Goal: Communication & Community: Share content

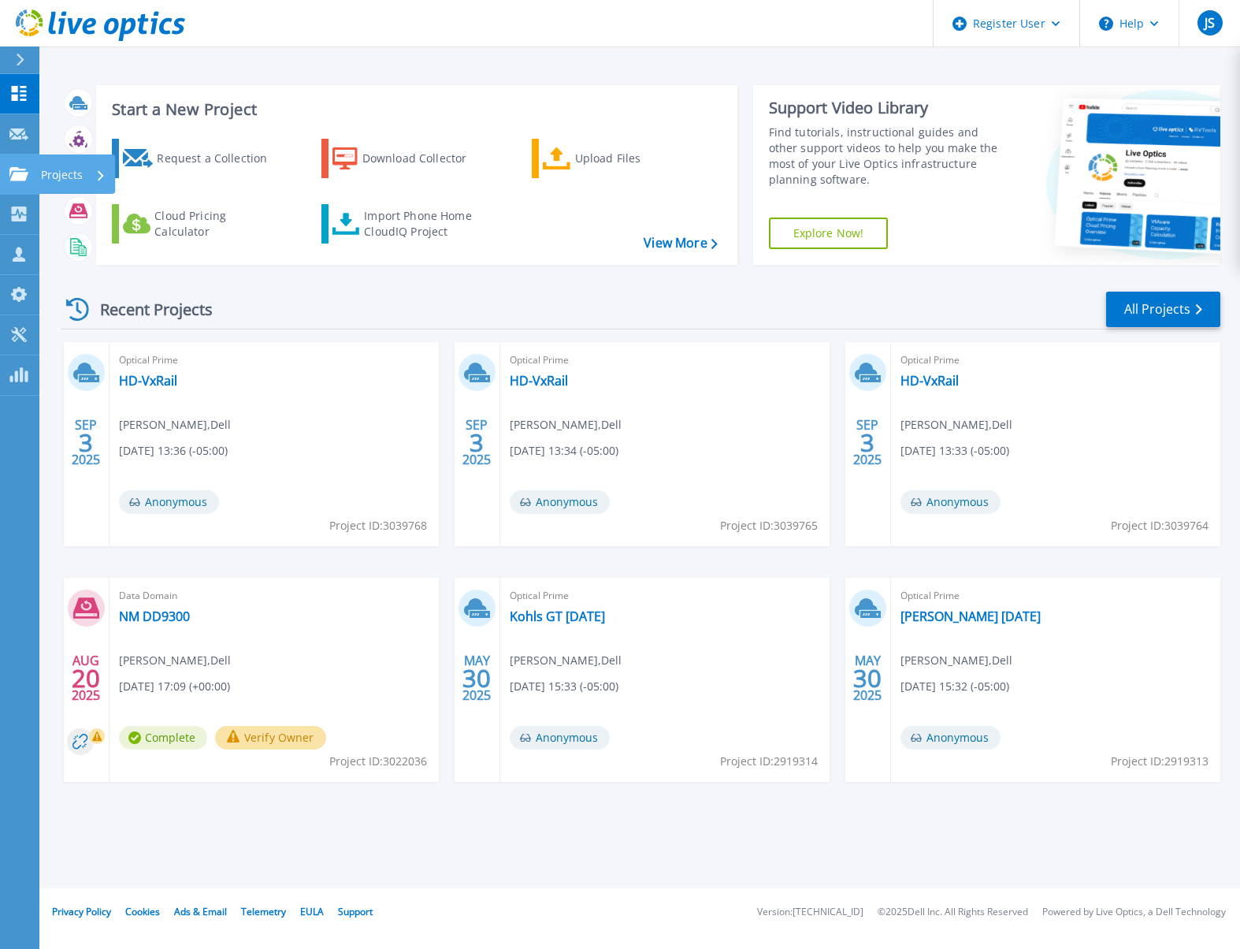
click at [18, 167] on icon at bounding box center [18, 173] width 19 height 13
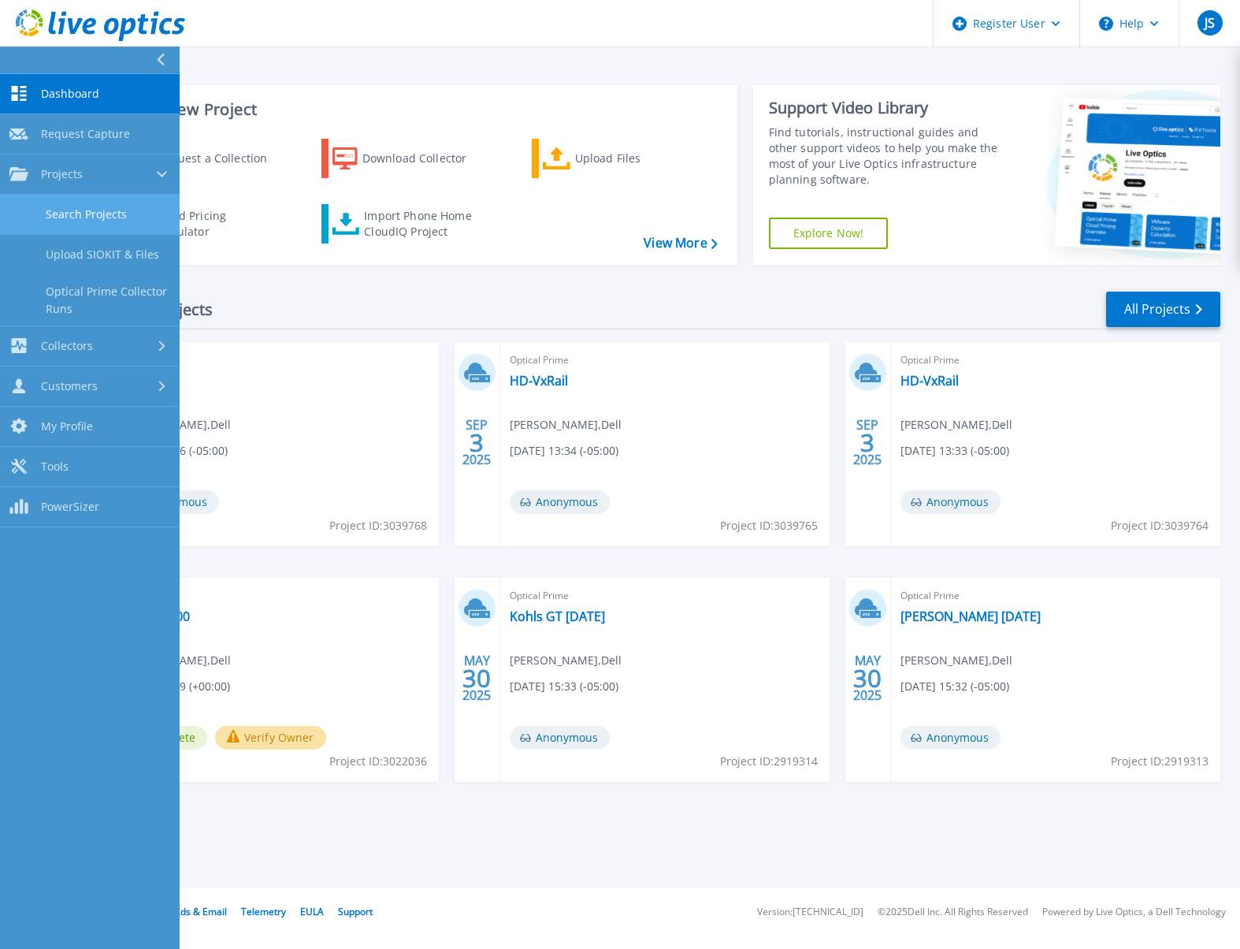
click at [86, 218] on link "Search Projects" at bounding box center [90, 215] width 180 height 40
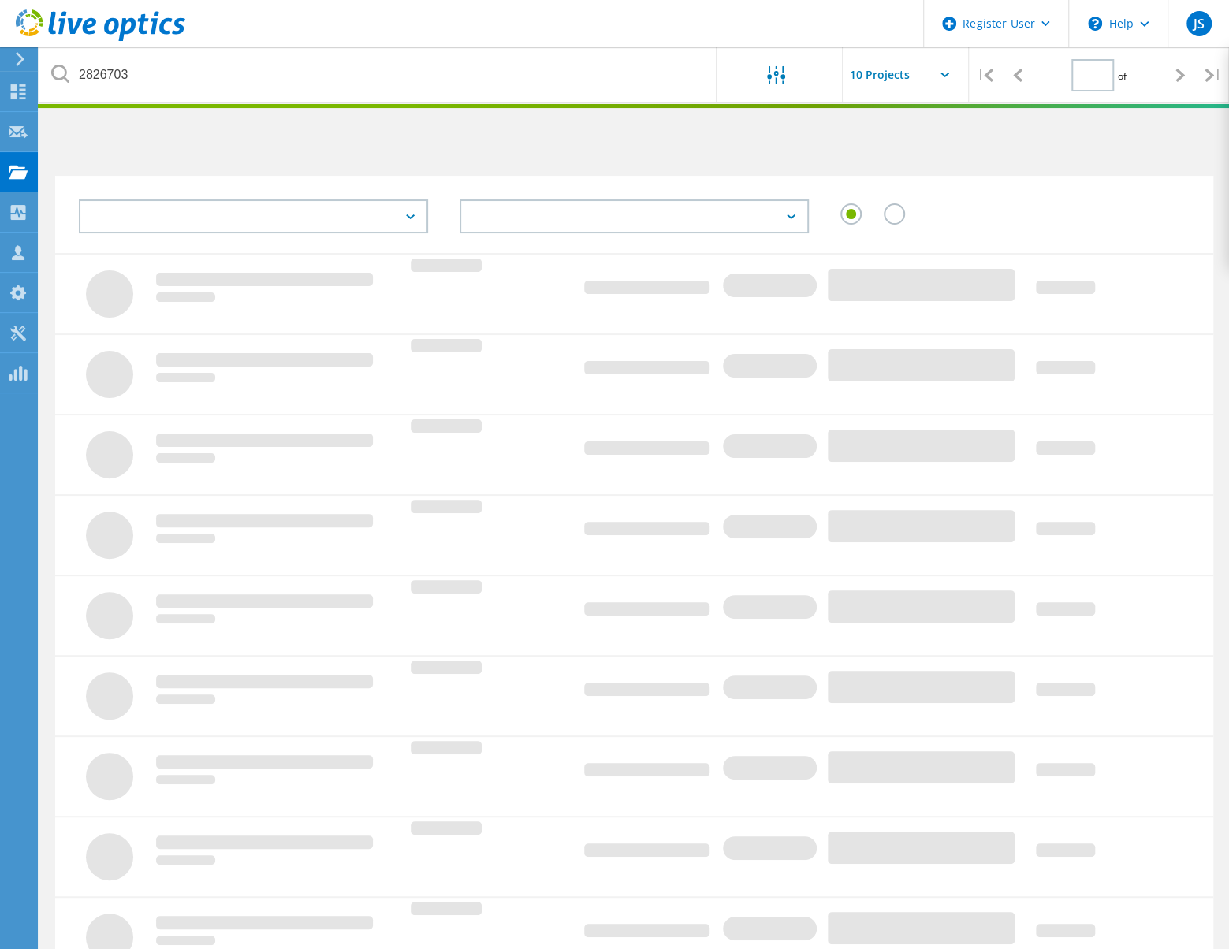
type input "1"
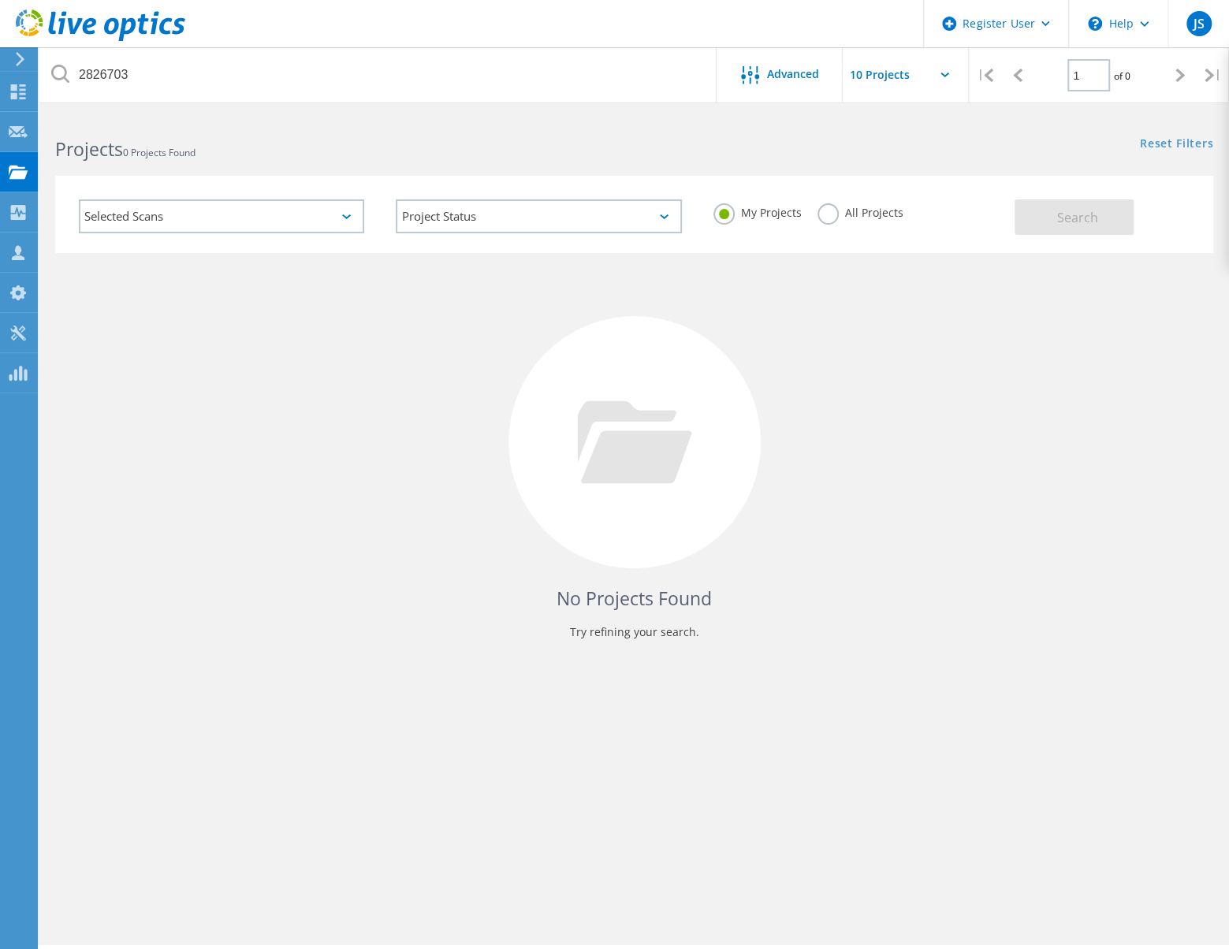
click at [827, 217] on label "All Projects" at bounding box center [860, 210] width 86 height 15
click at [0, 0] on input "All Projects" at bounding box center [0, 0] width 0 height 0
click at [1062, 217] on span "Search" at bounding box center [1077, 217] width 41 height 17
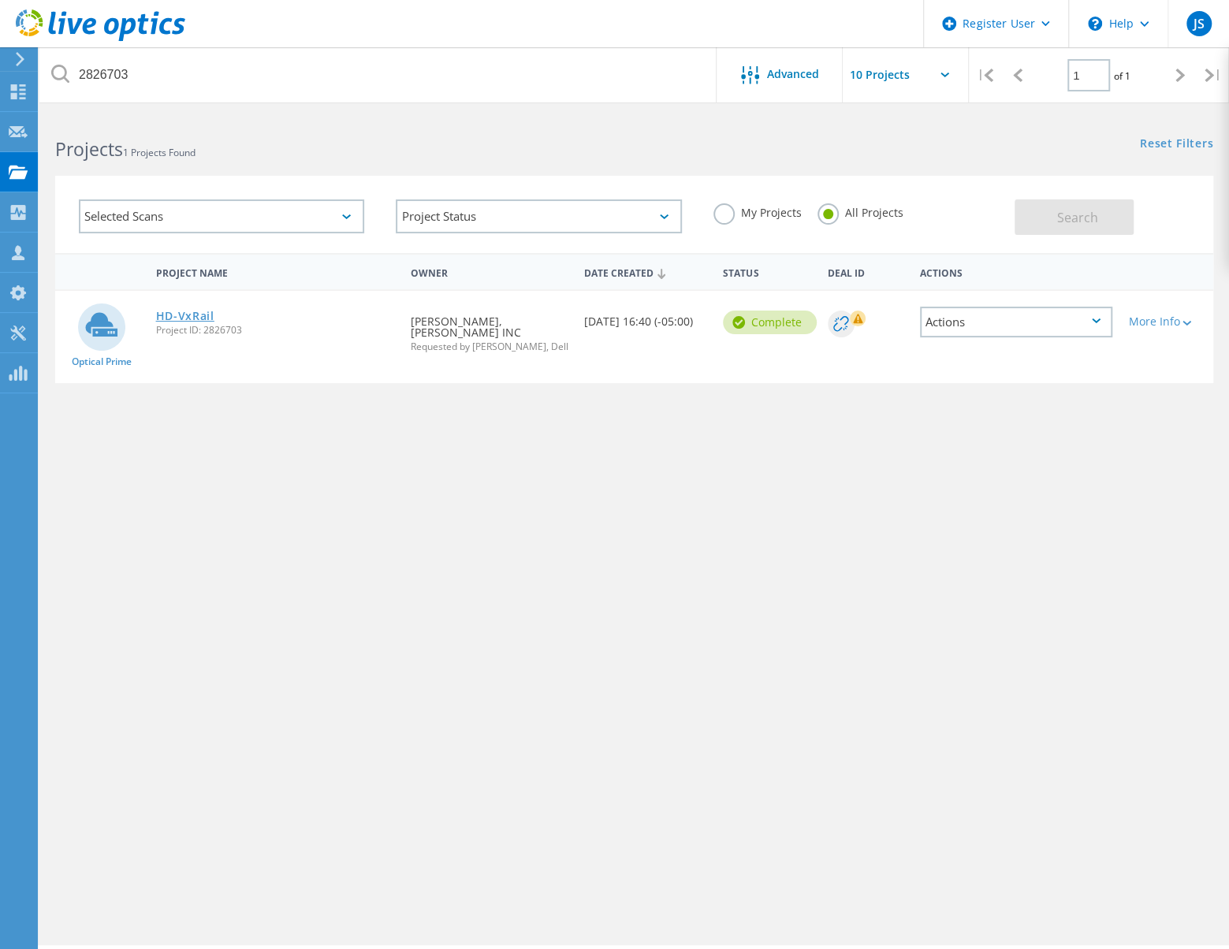
click at [182, 314] on link "HD-VxRail" at bounding box center [185, 315] width 58 height 11
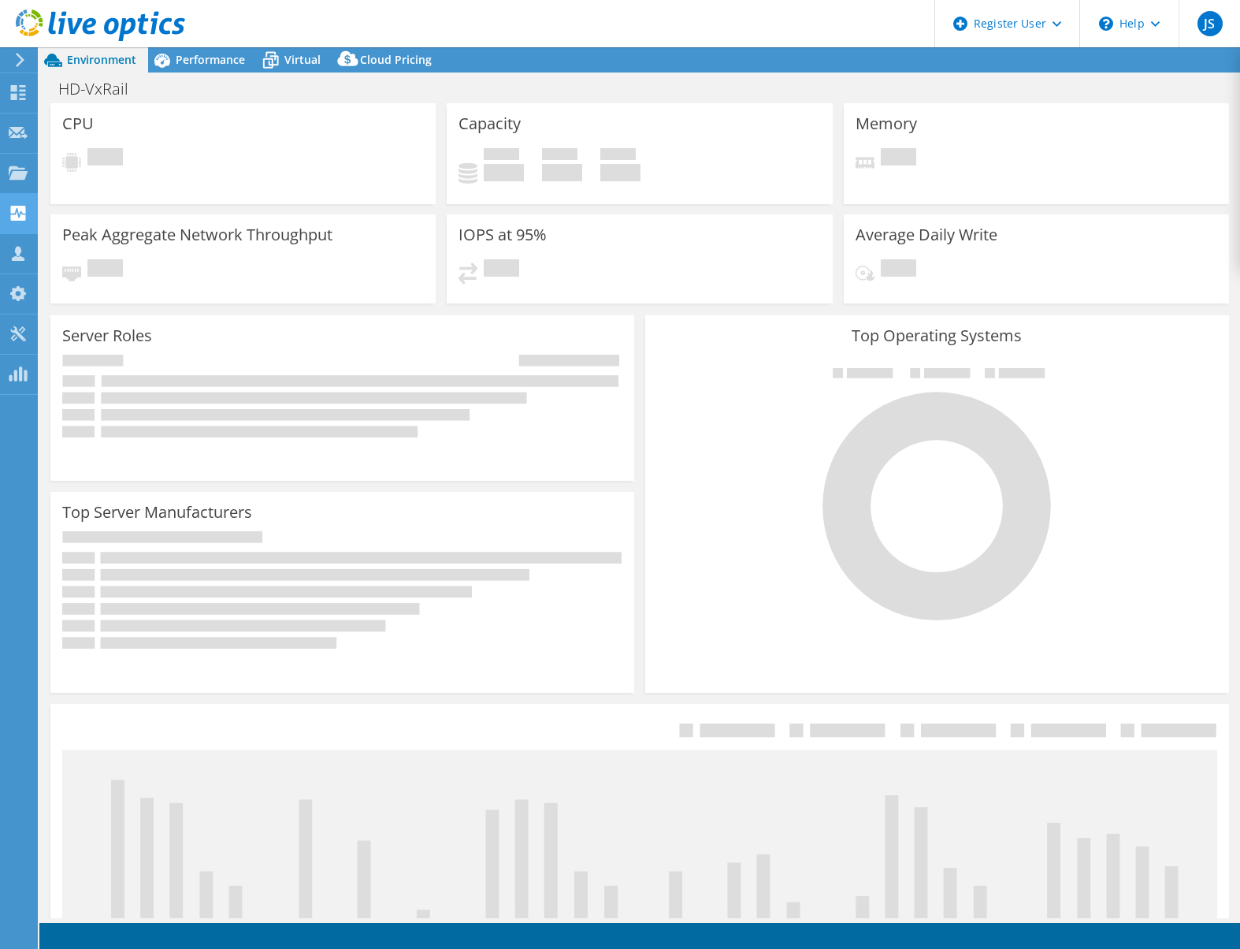
select select "USD"
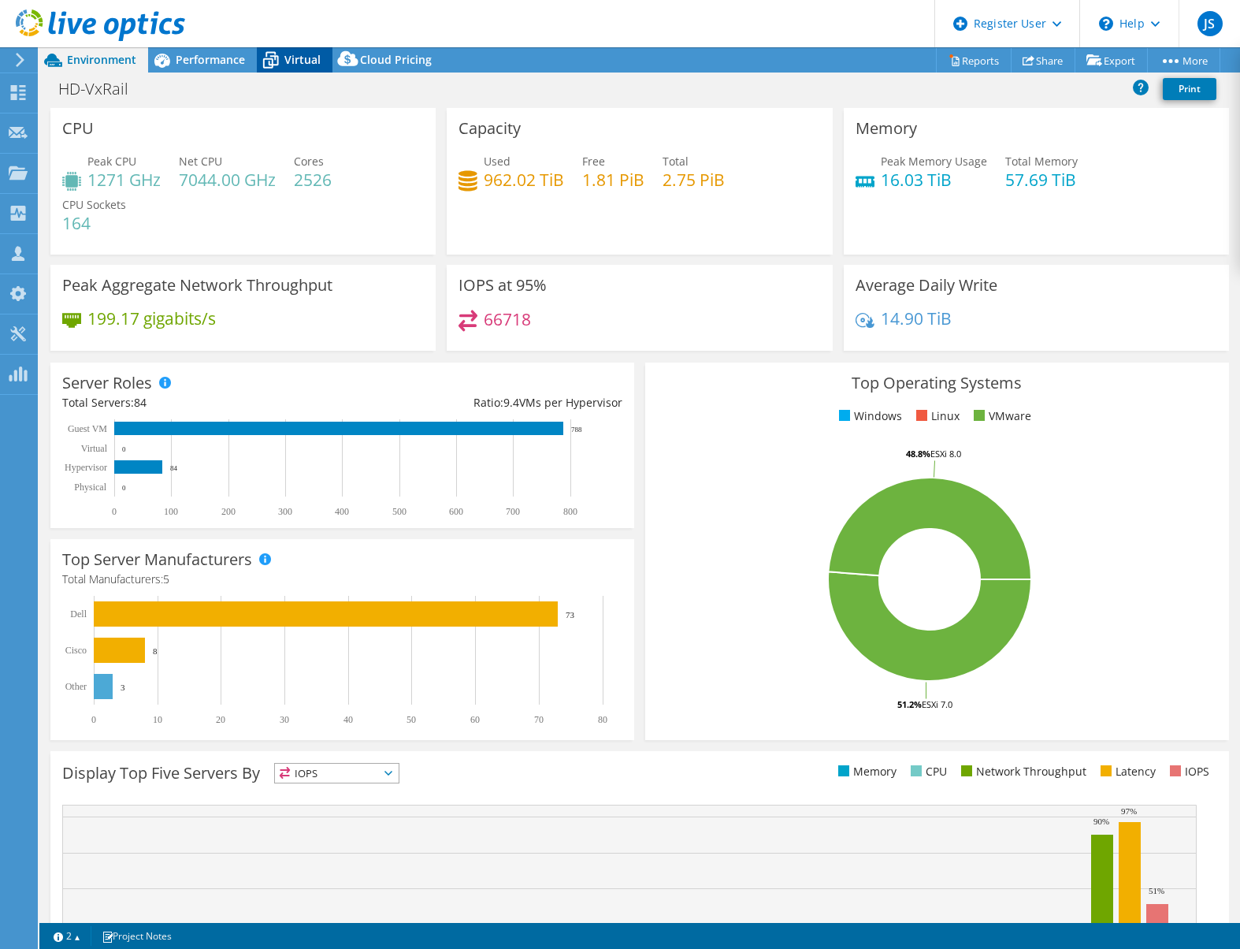
click at [288, 59] on span "Virtual" at bounding box center [302, 59] width 36 height 15
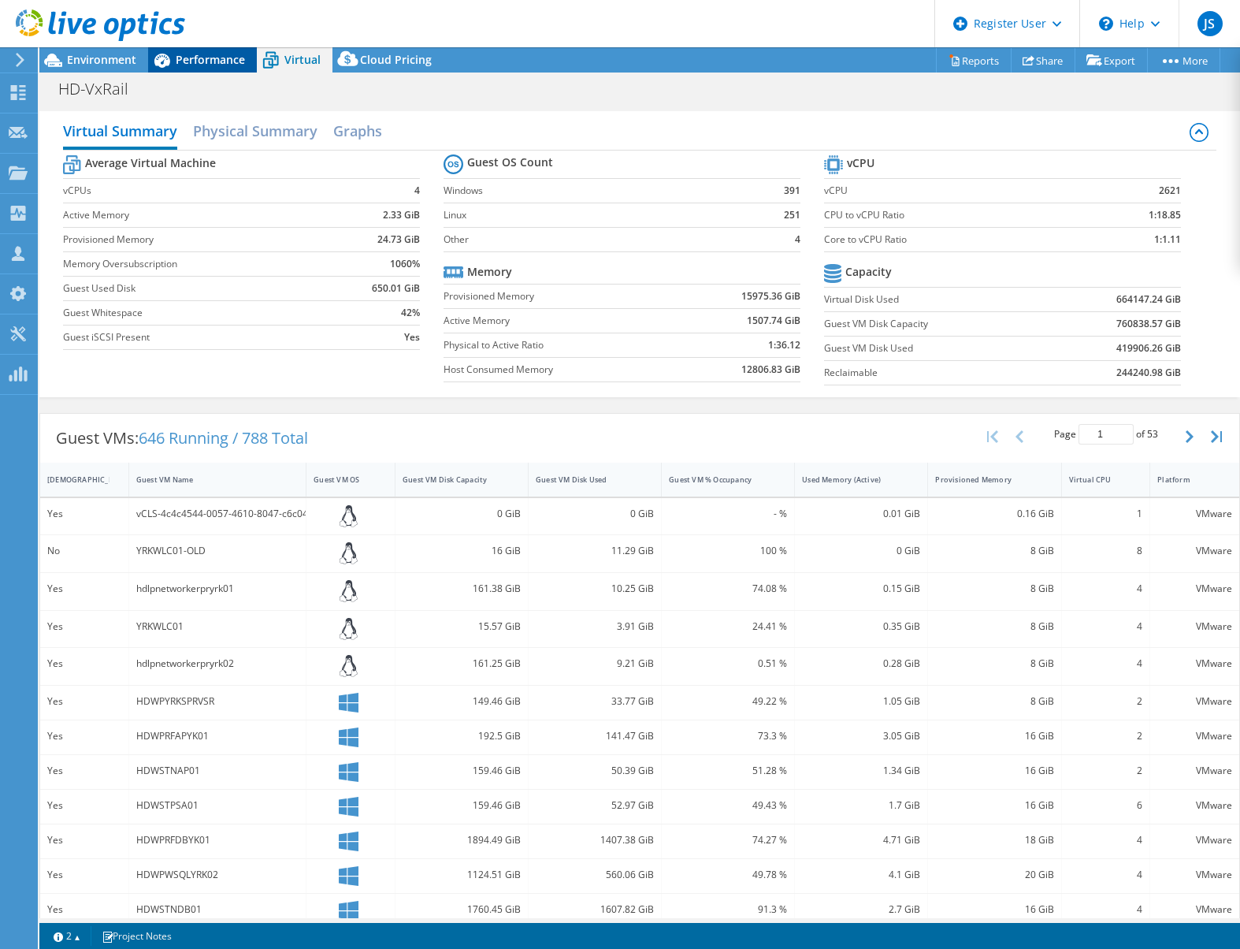
click at [210, 64] on span "Performance" at bounding box center [210, 59] width 69 height 15
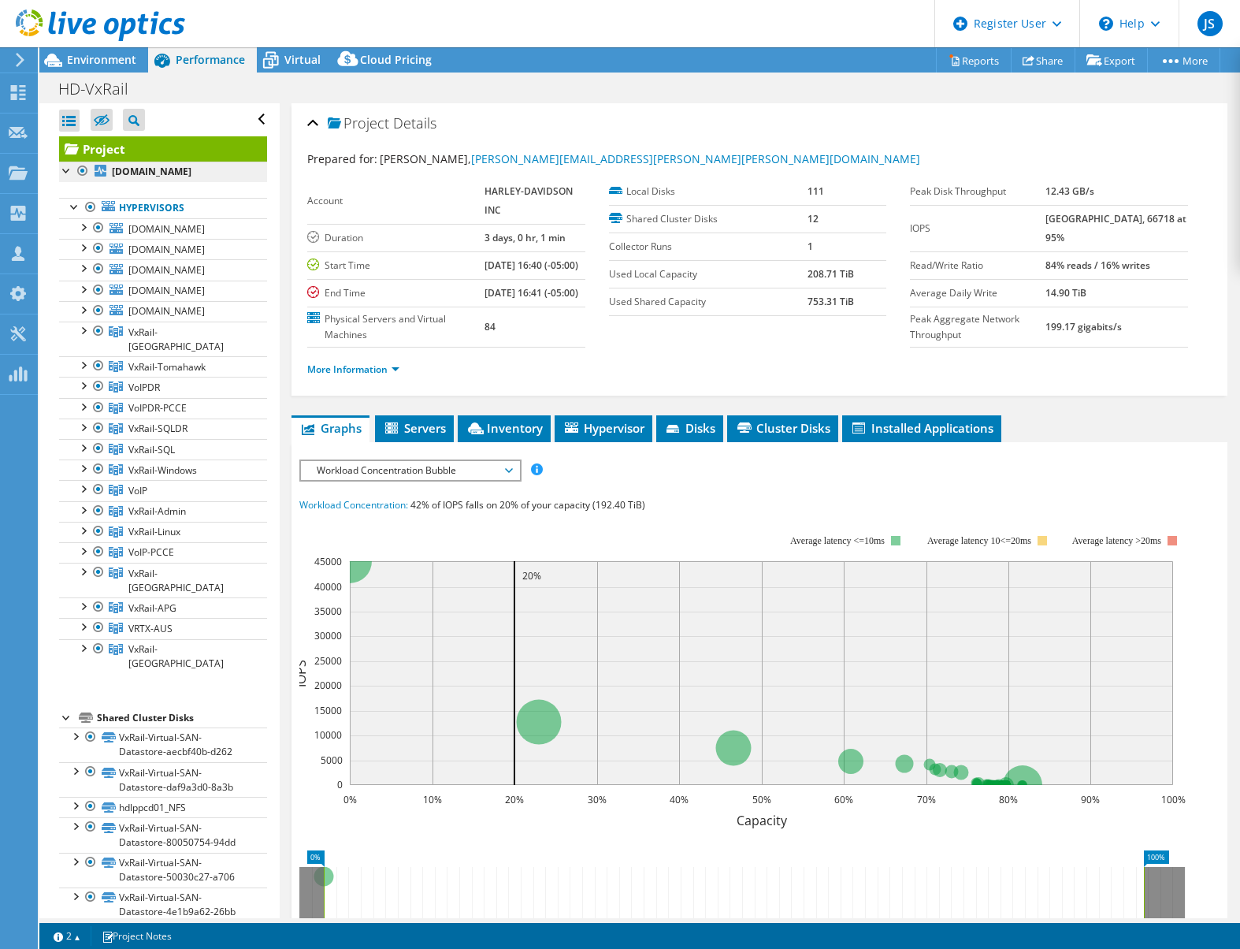
drag, startPoint x: 85, startPoint y: 166, endPoint x: 81, endPoint y: 180, distance: 14.7
click at [84, 168] on div at bounding box center [83, 171] width 16 height 19
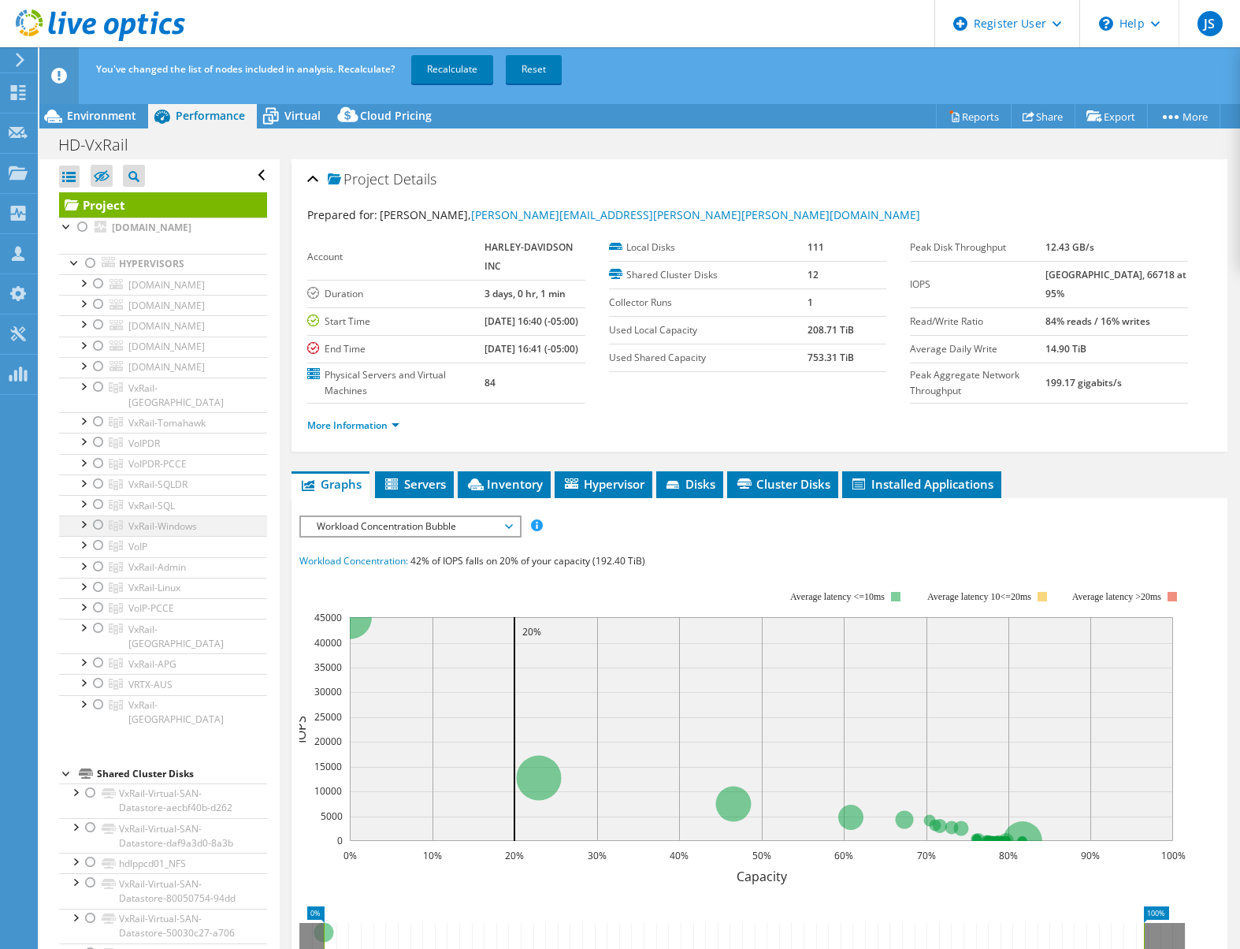
click at [99, 534] on div at bounding box center [99, 524] width 16 height 19
click at [162, 533] on span "VxRail-Windows" at bounding box center [162, 525] width 69 height 13
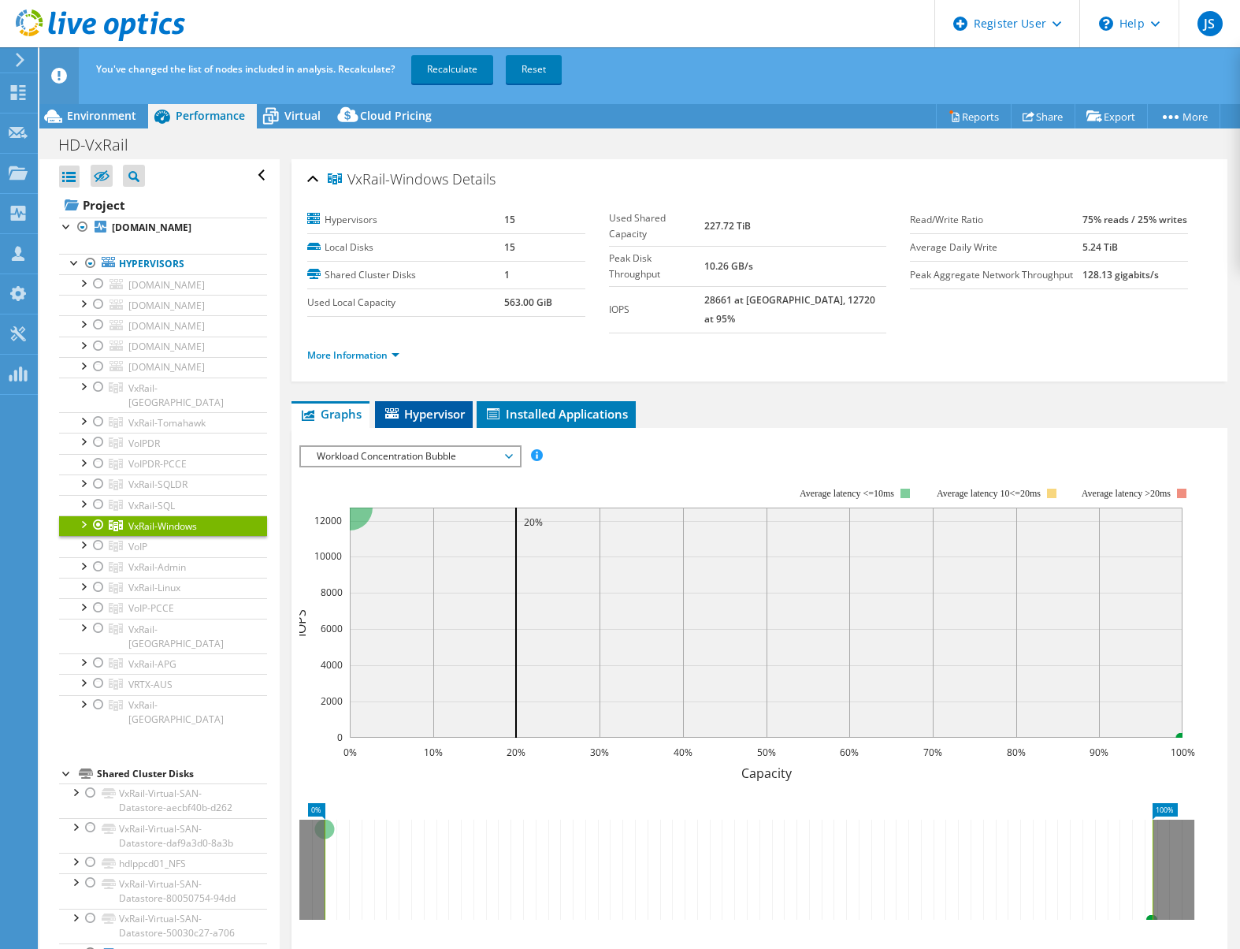
click at [438, 406] on span "Hypervisor" at bounding box center [424, 414] width 82 height 16
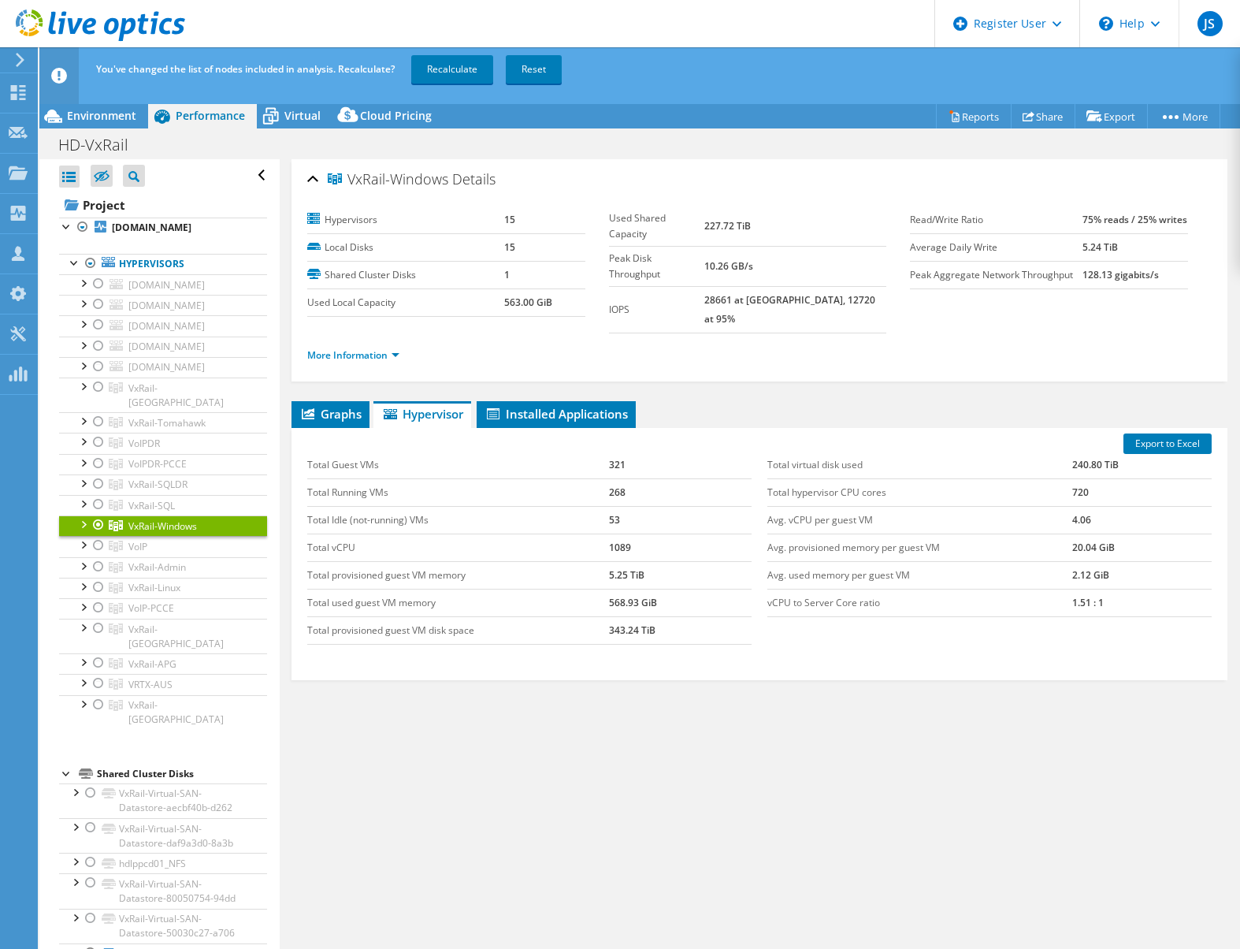
click at [82, 531] on div at bounding box center [83, 523] width 16 height 16
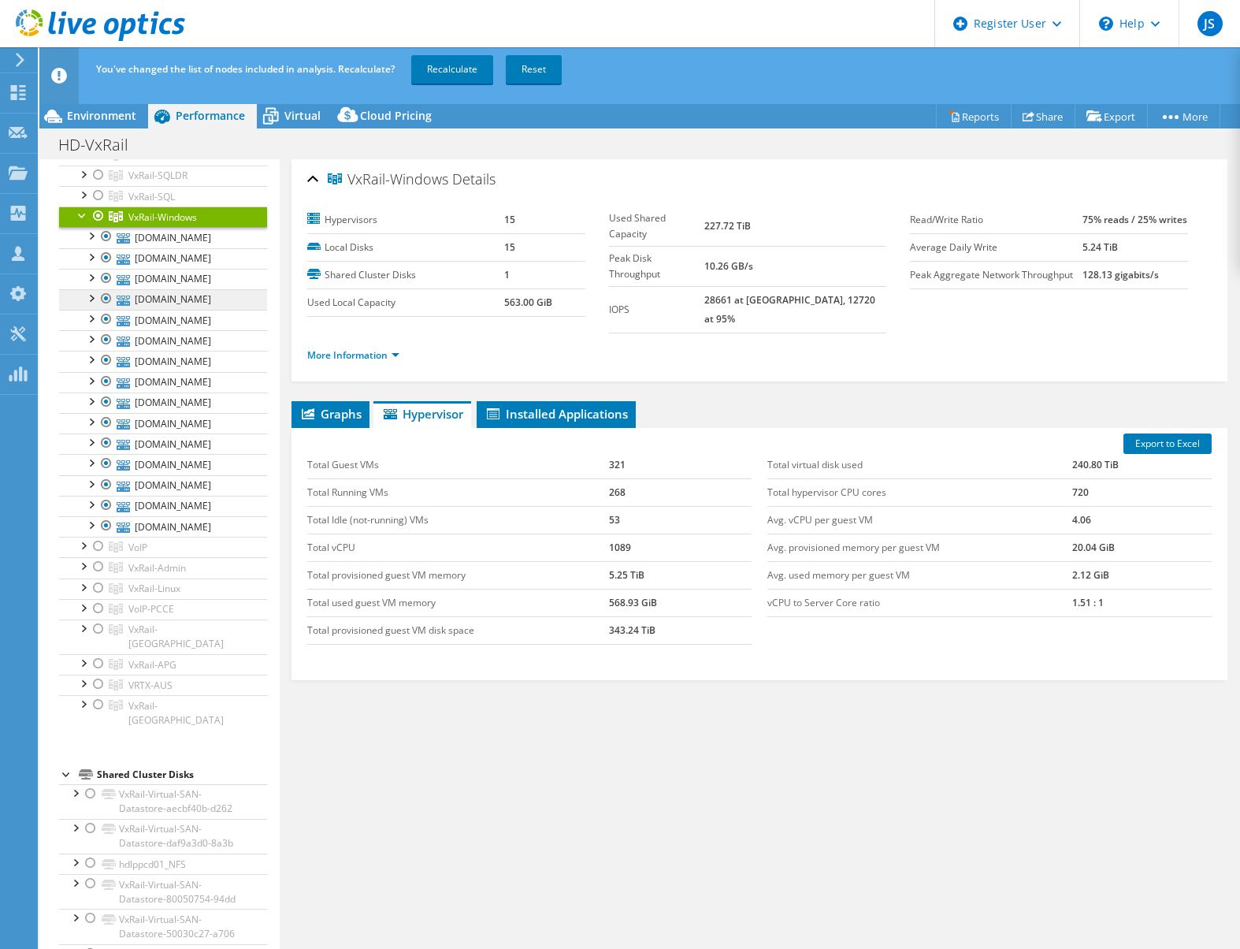
scroll to position [315, 0]
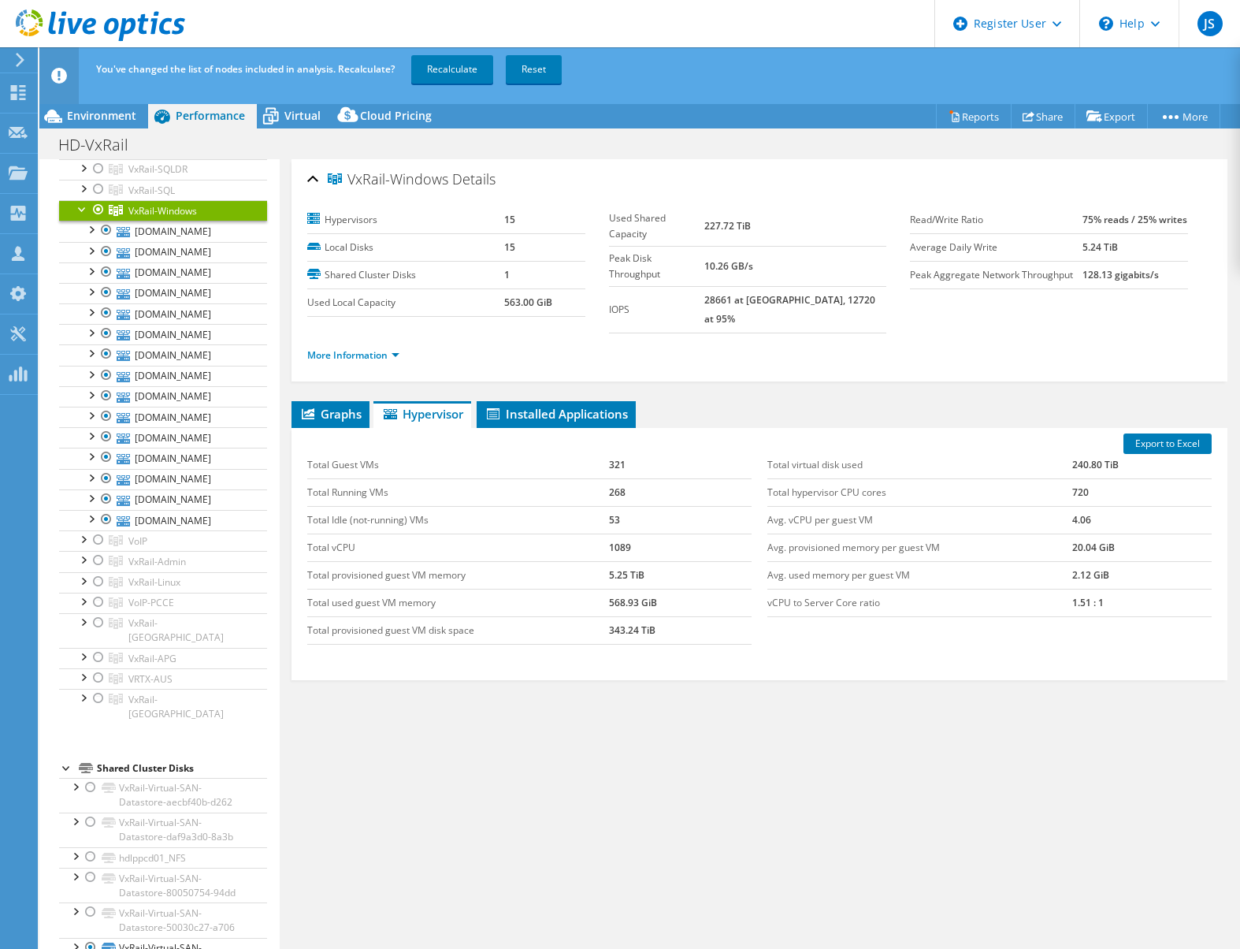
click at [84, 216] on div at bounding box center [83, 208] width 16 height 16
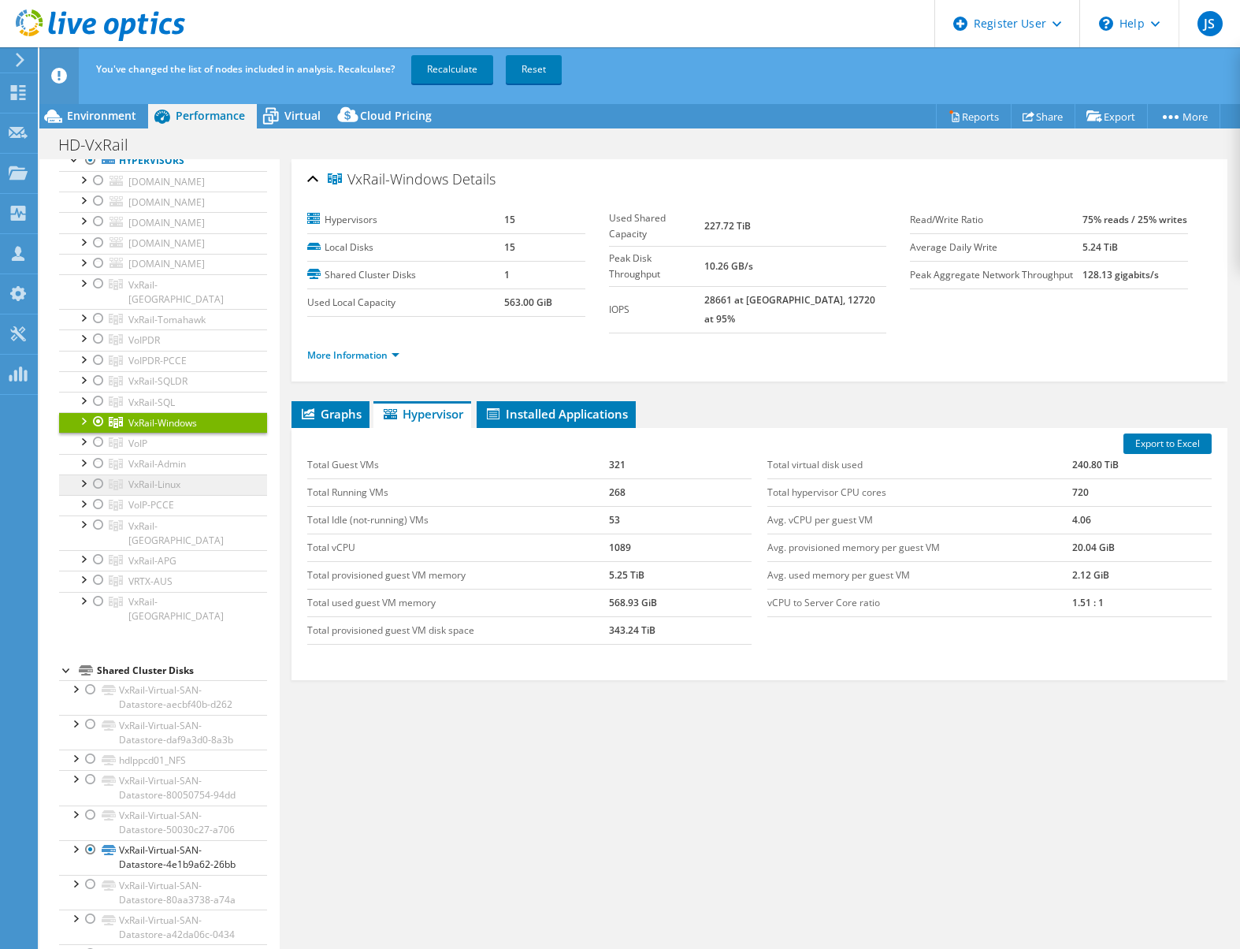
scroll to position [94, 0]
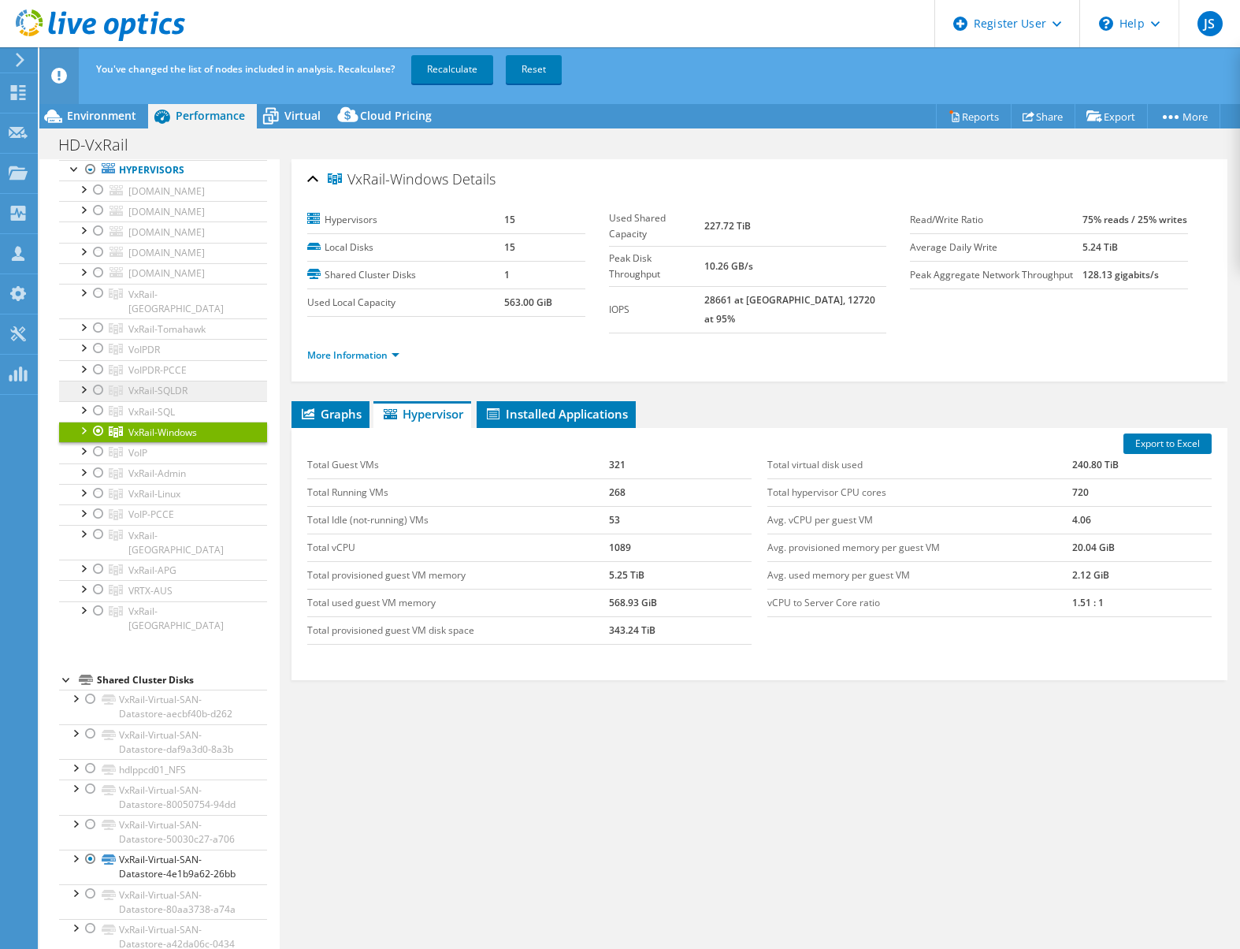
click at [145, 397] on span "VxRail-SQLDR" at bounding box center [157, 390] width 59 height 13
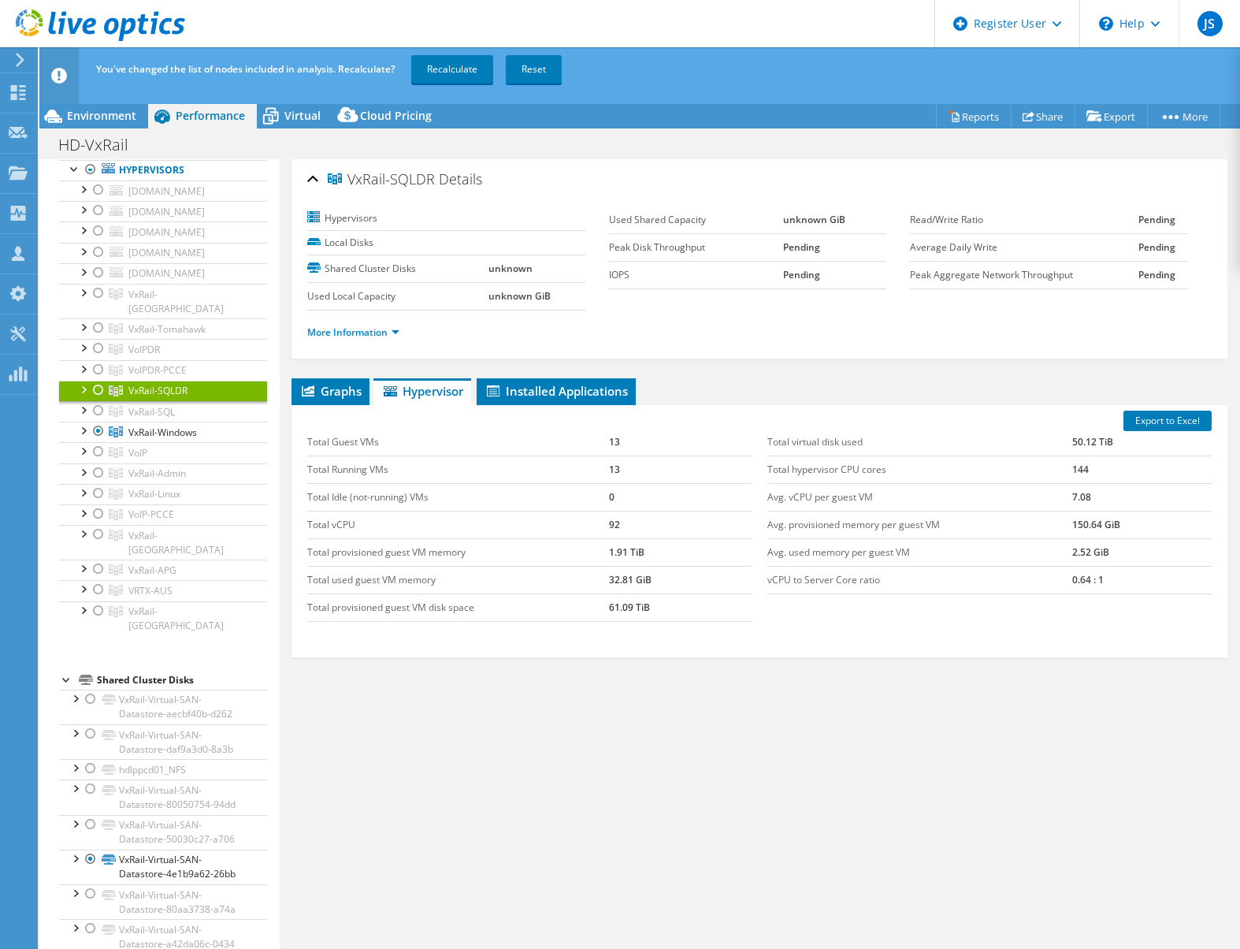
click at [145, 397] on span "VxRail-SQLDR" at bounding box center [157, 390] width 59 height 13
click at [102, 503] on div at bounding box center [99, 493] width 16 height 19
click at [84, 500] on div at bounding box center [83, 492] width 16 height 16
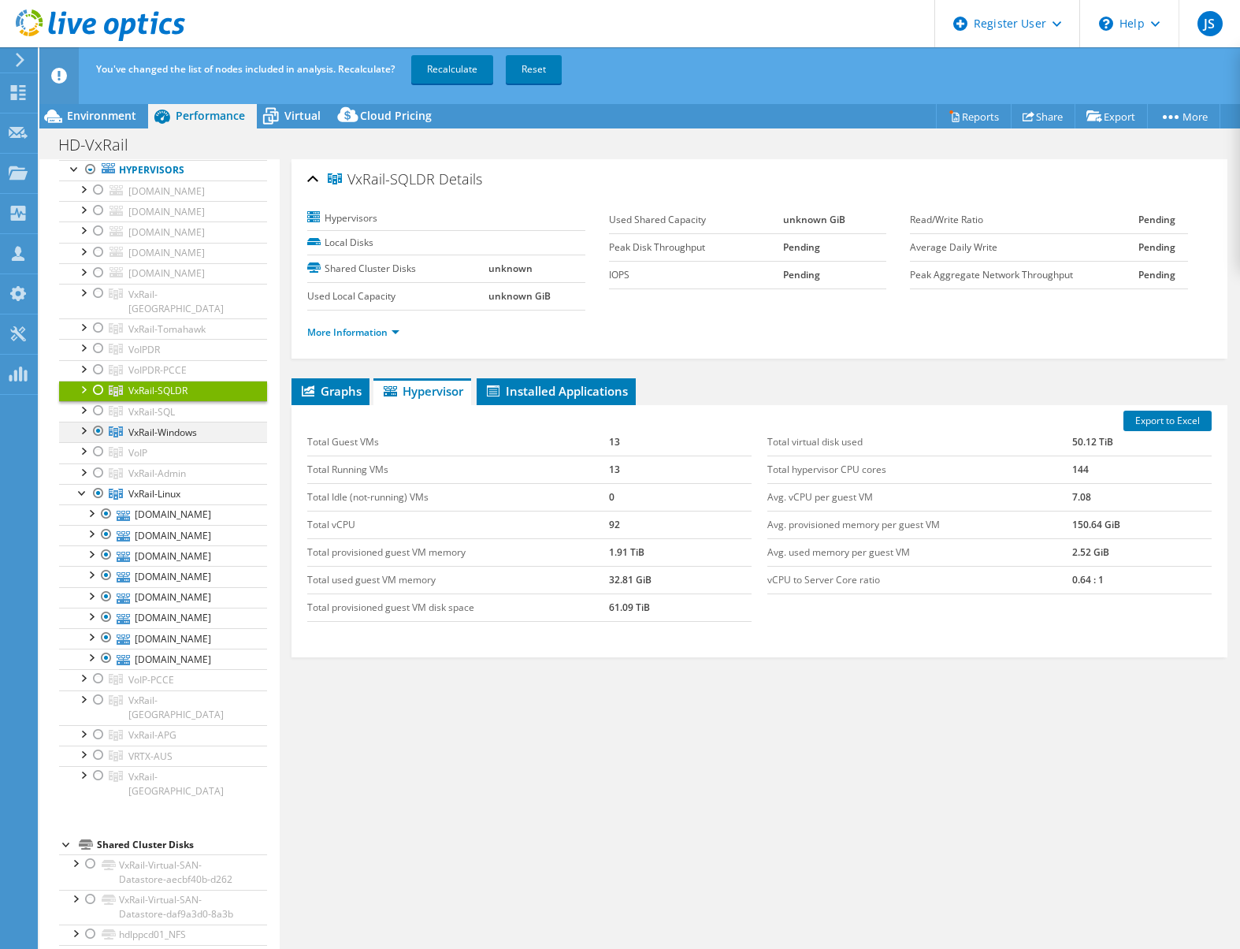
click at [96, 441] on div at bounding box center [99, 431] width 16 height 19
click at [106, 564] on div at bounding box center [107, 554] width 16 height 19
click at [109, 627] on div at bounding box center [107, 617] width 16 height 19
click at [109, 647] on div at bounding box center [107, 637] width 16 height 19
click at [106, 667] on div at bounding box center [107, 658] width 16 height 19
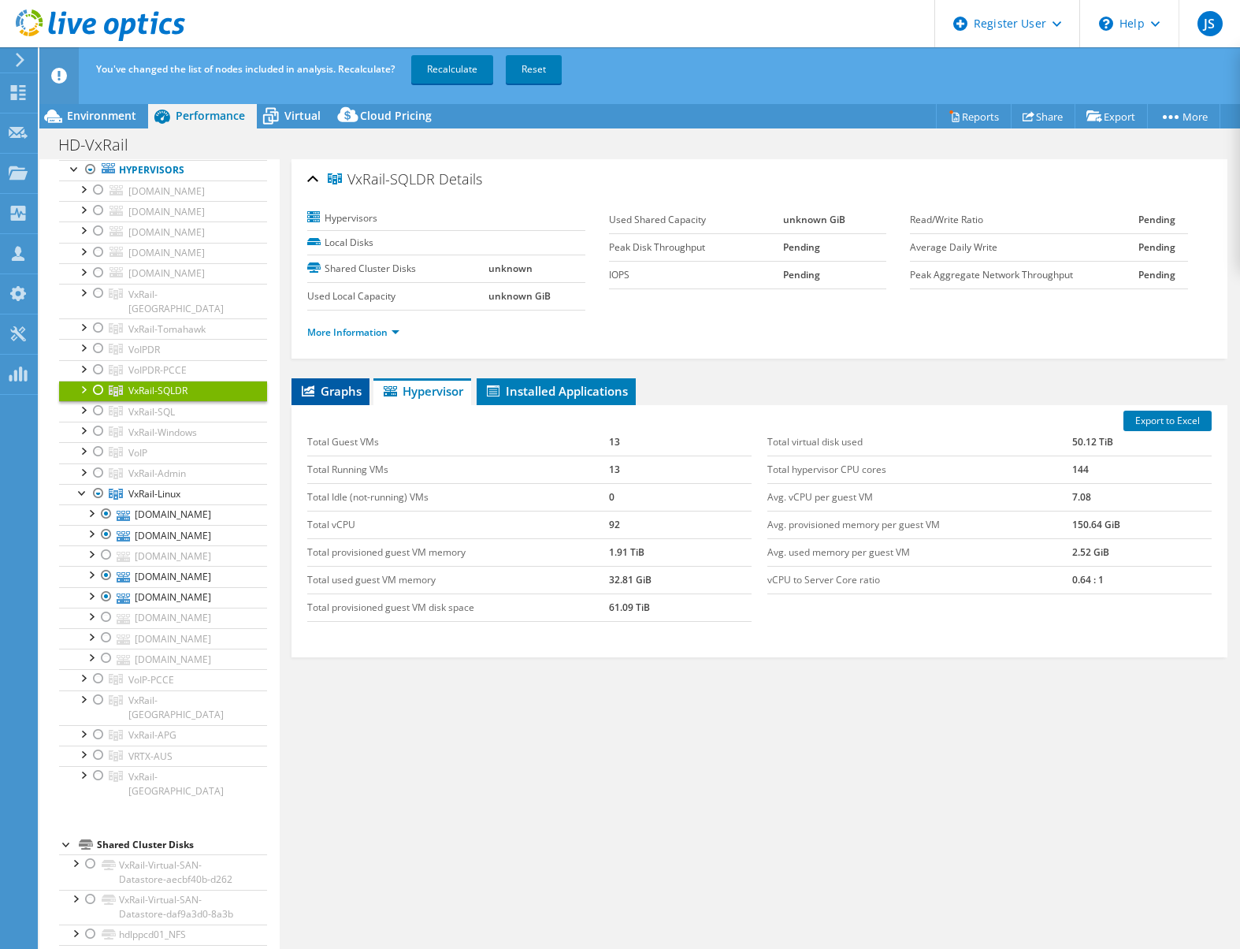
click at [350, 396] on span "Graphs" at bounding box center [330, 391] width 62 height 16
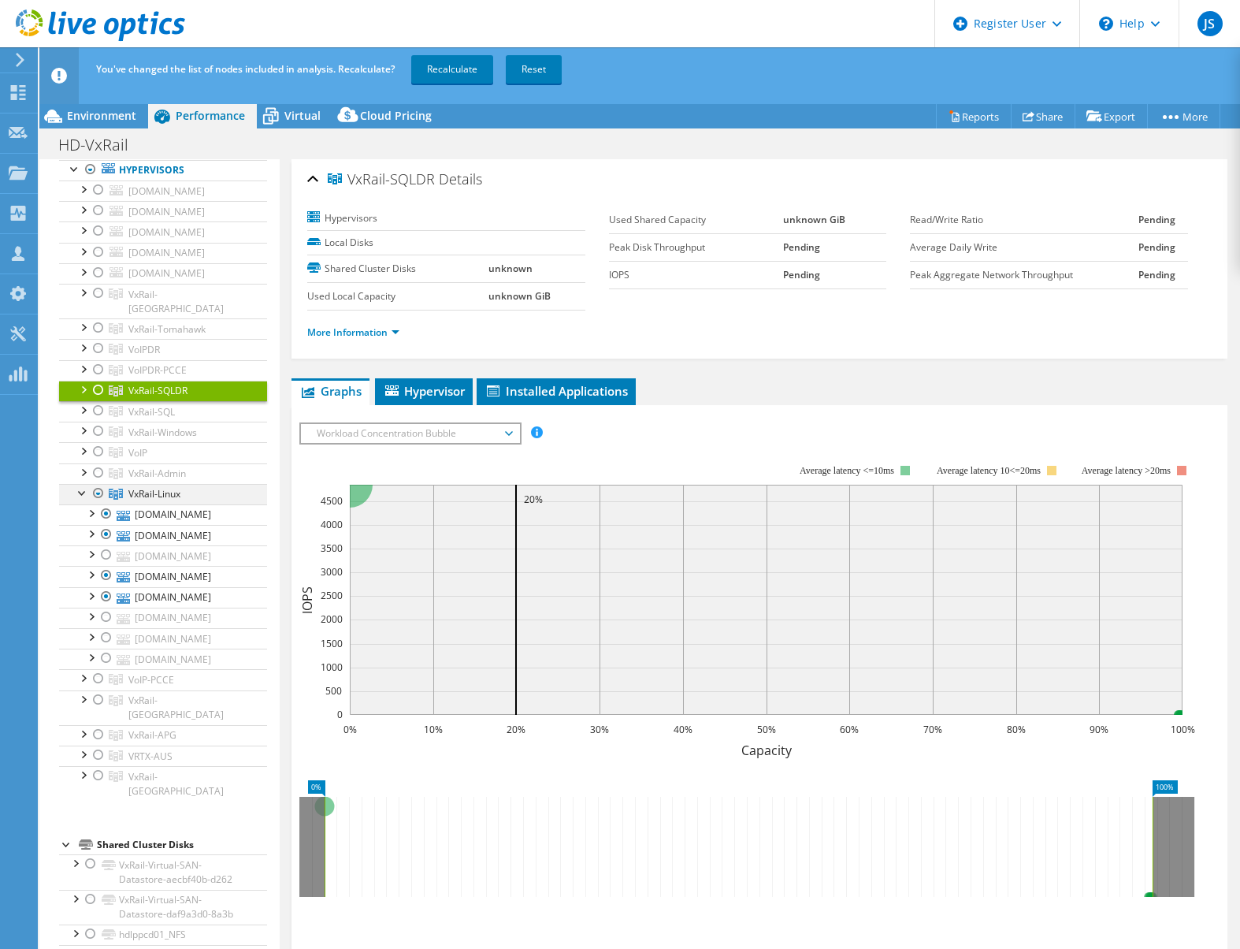
click at [77, 500] on div at bounding box center [83, 492] width 16 height 16
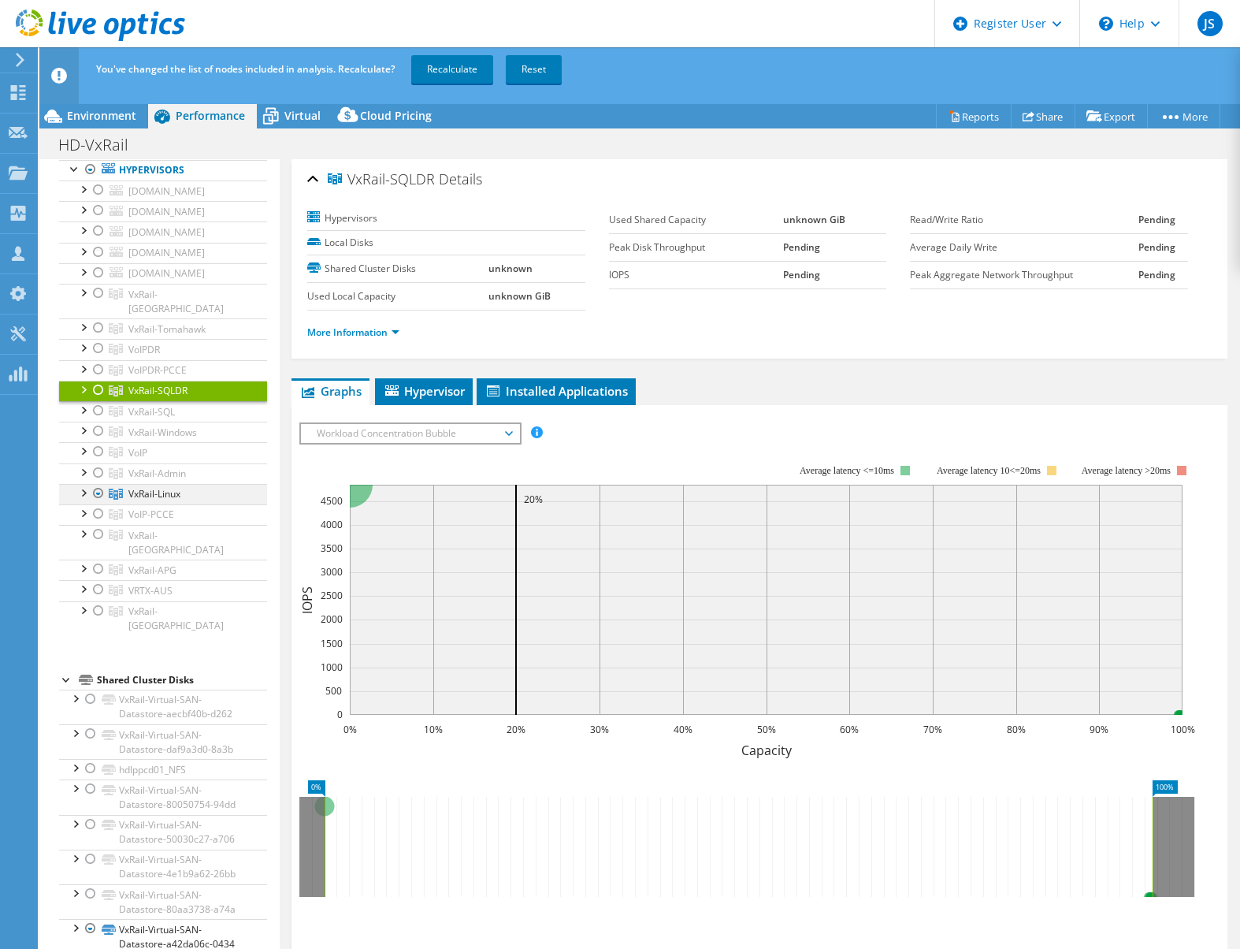
click at [82, 500] on div at bounding box center [83, 492] width 16 height 16
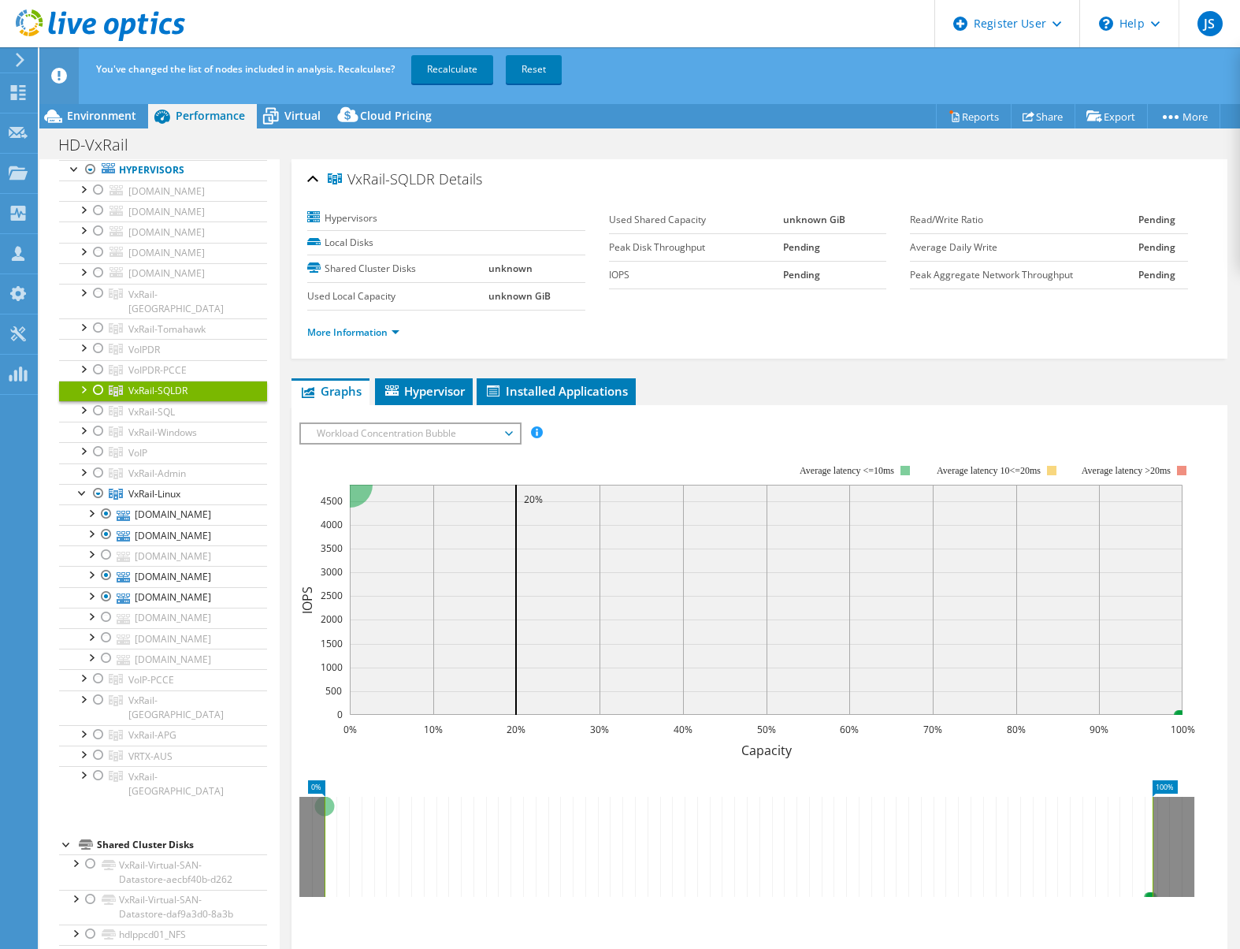
click at [1067, 928] on ul "Save Zoom" at bounding box center [755, 928] width 913 height 45
click at [98, 503] on div at bounding box center [99, 493] width 16 height 19
click at [84, 500] on div at bounding box center [83, 492] width 16 height 16
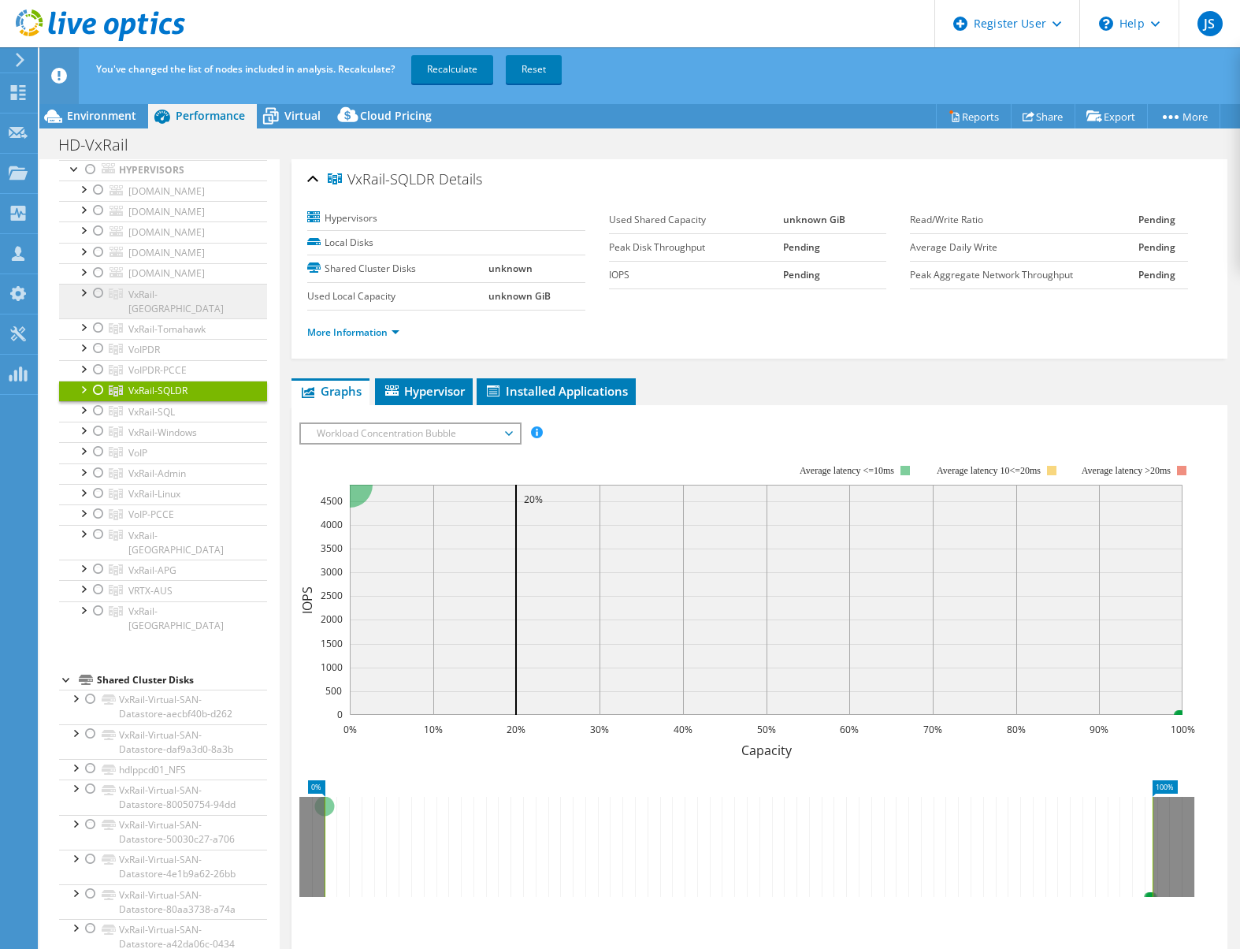
click at [158, 315] on span "VxRail-York" at bounding box center [175, 302] width 95 height 28
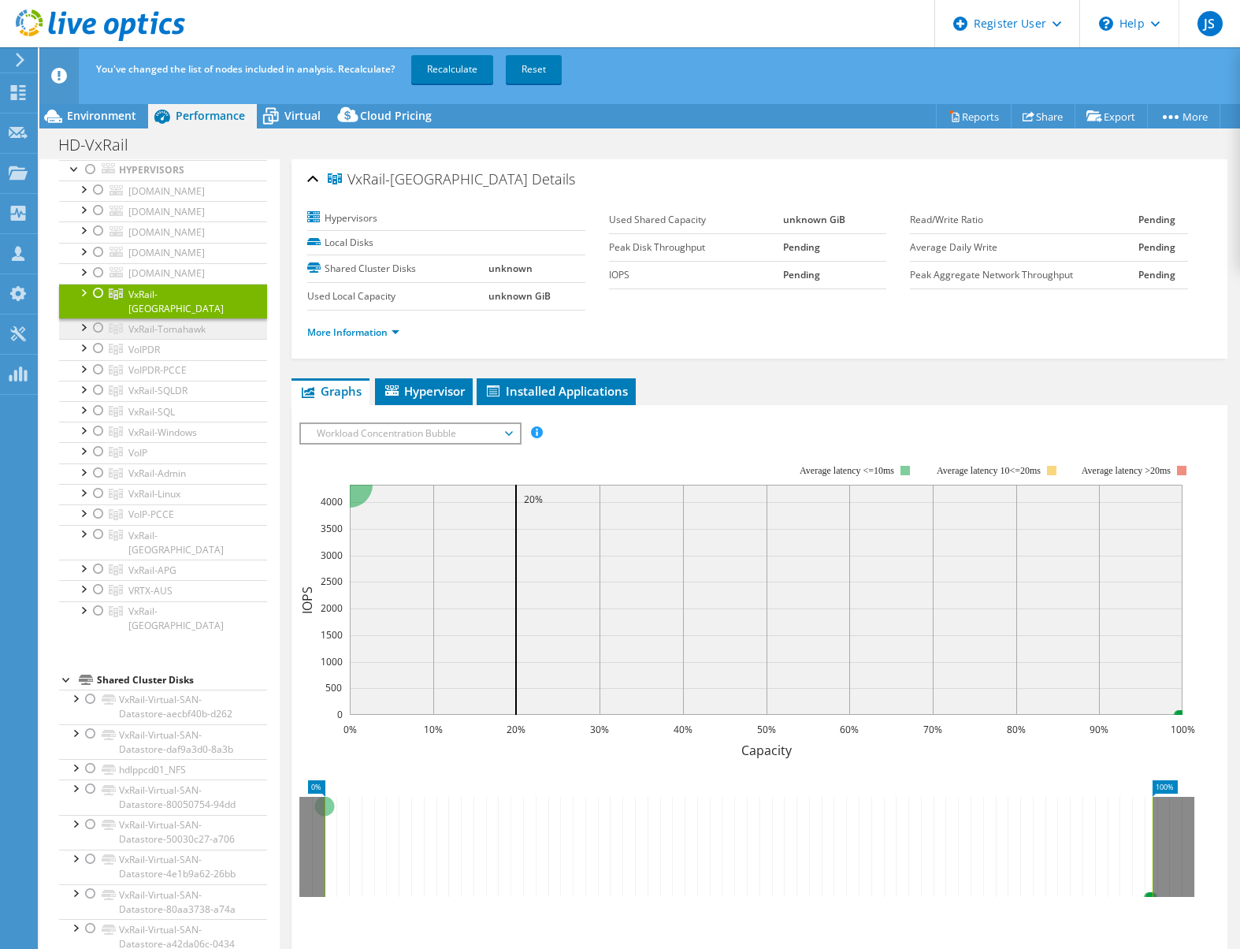
click at [162, 336] on span "VxRail-Tomahawk" at bounding box center [166, 328] width 77 height 13
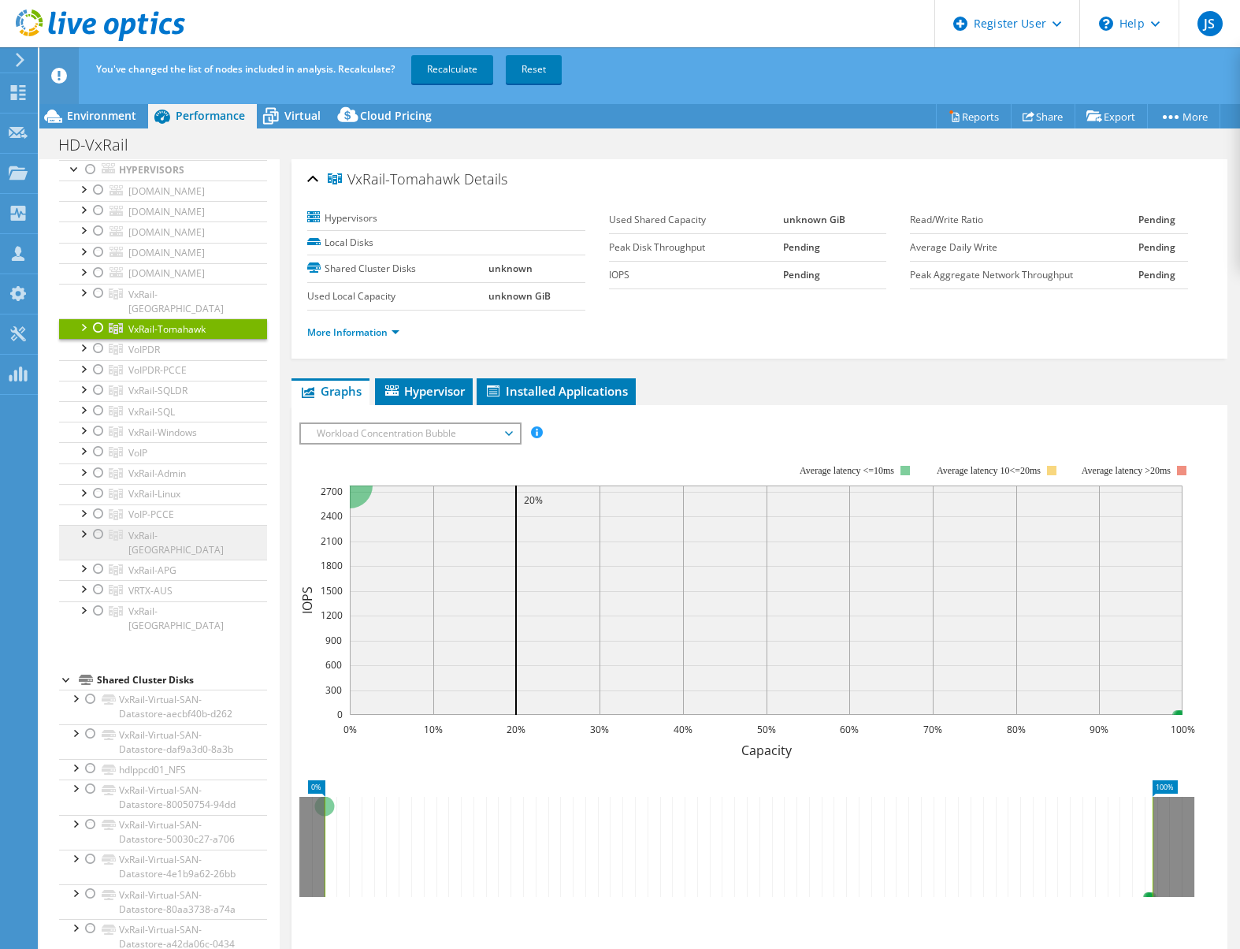
click at [178, 556] on span "VxRail-Tokyo" at bounding box center [175, 543] width 95 height 28
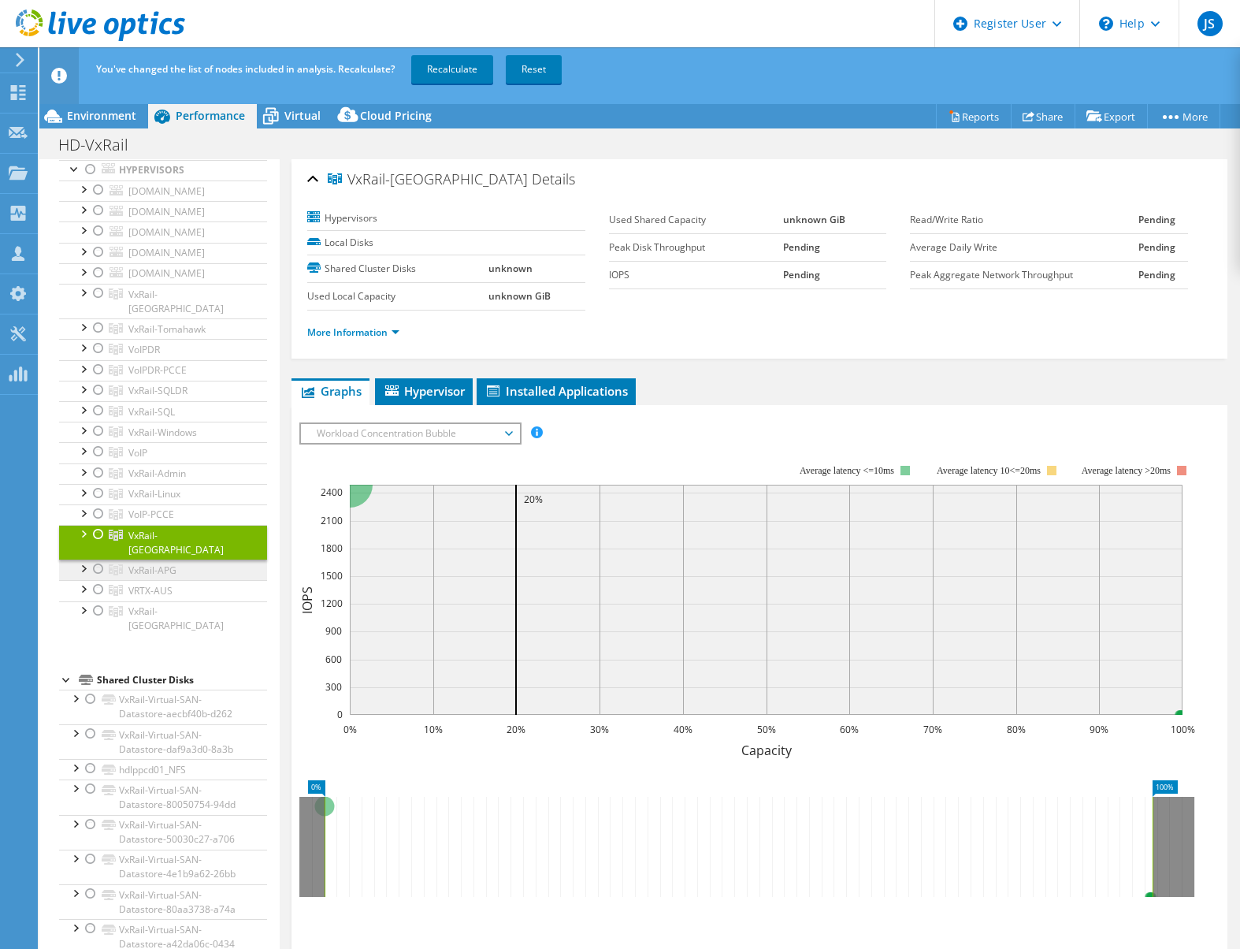
click at [169, 577] on span "VxRail-APG" at bounding box center [152, 569] width 48 height 13
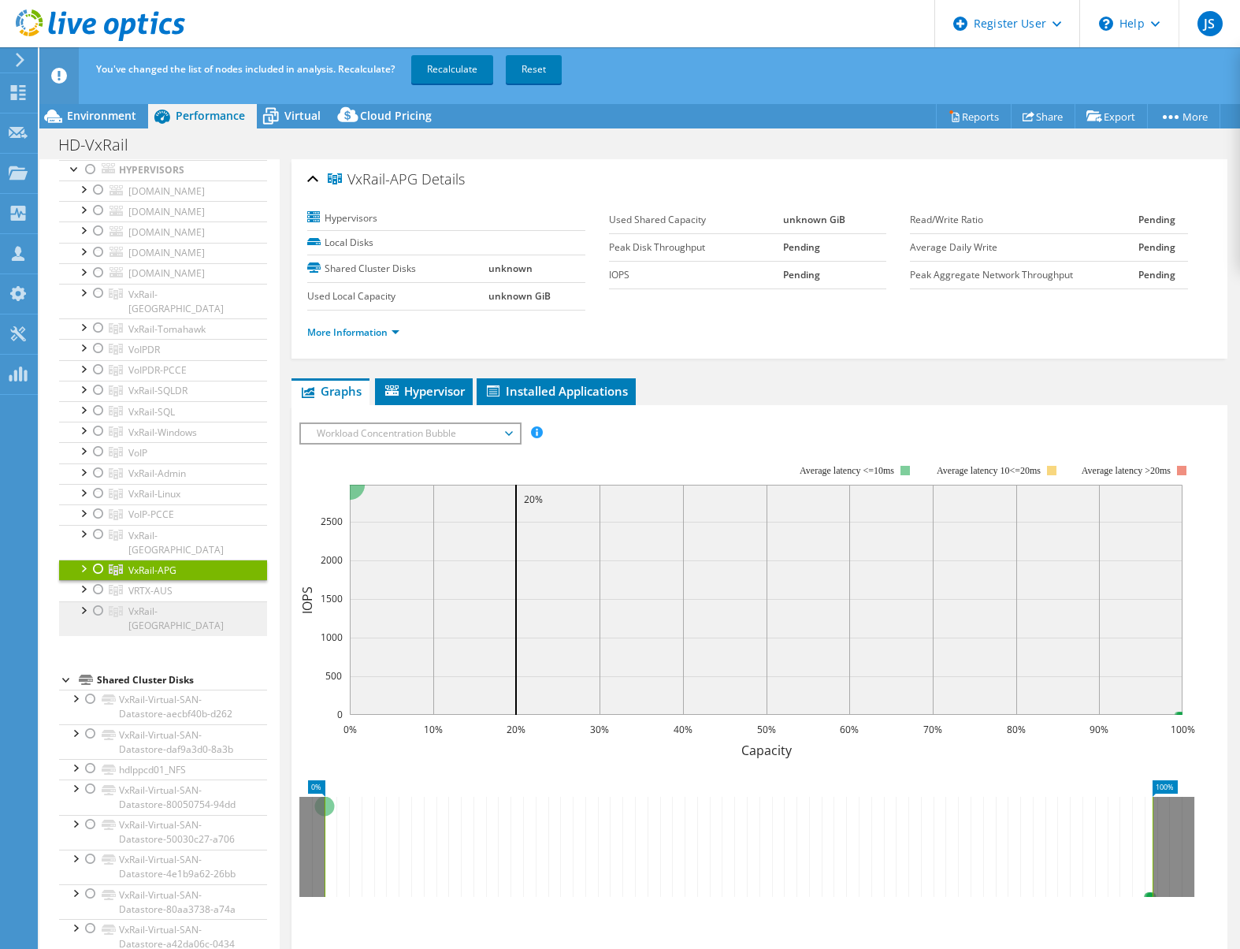
click at [169, 632] on span "VxRail-Thailand" at bounding box center [175, 618] width 95 height 28
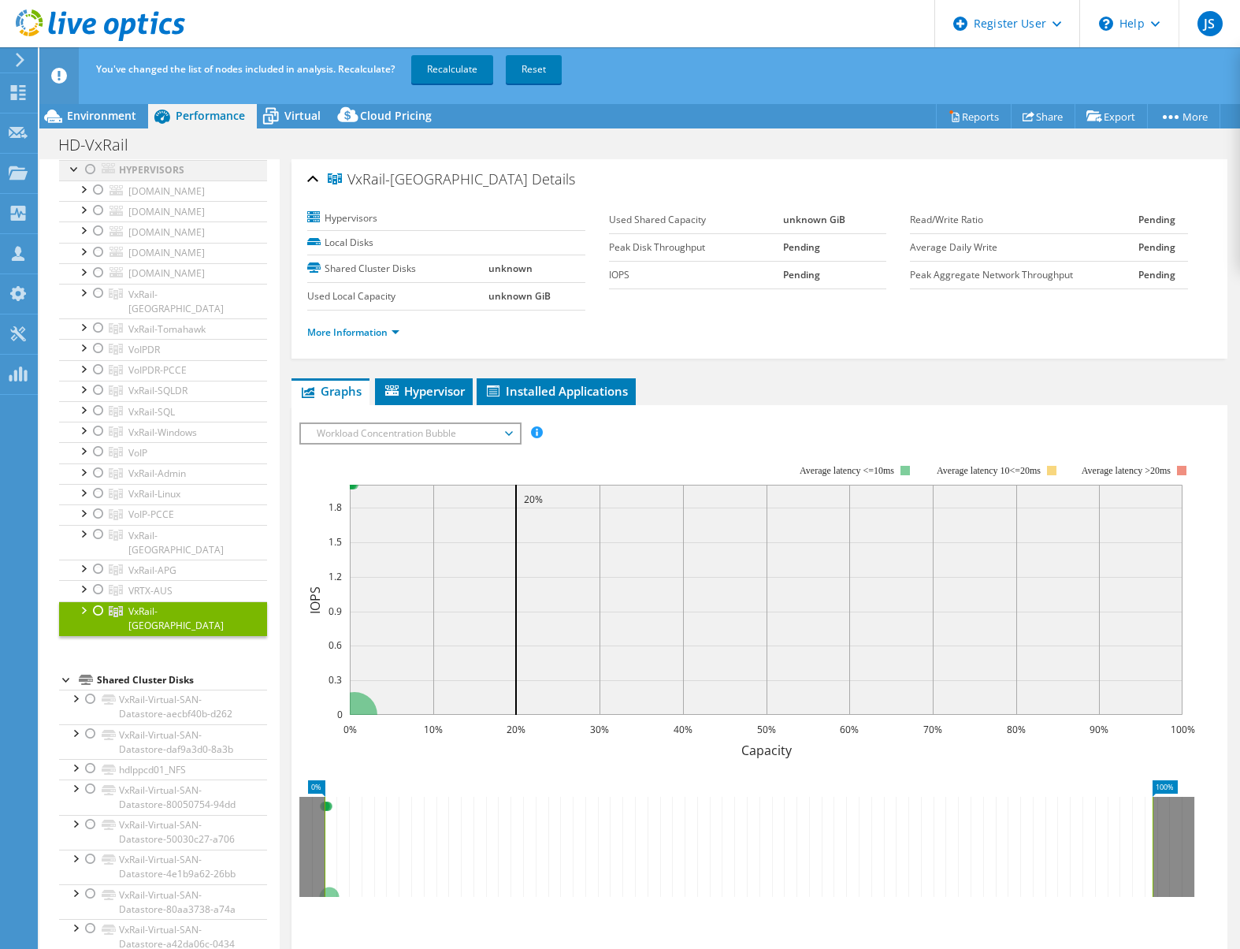
click at [73, 176] on div at bounding box center [75, 168] width 16 height 16
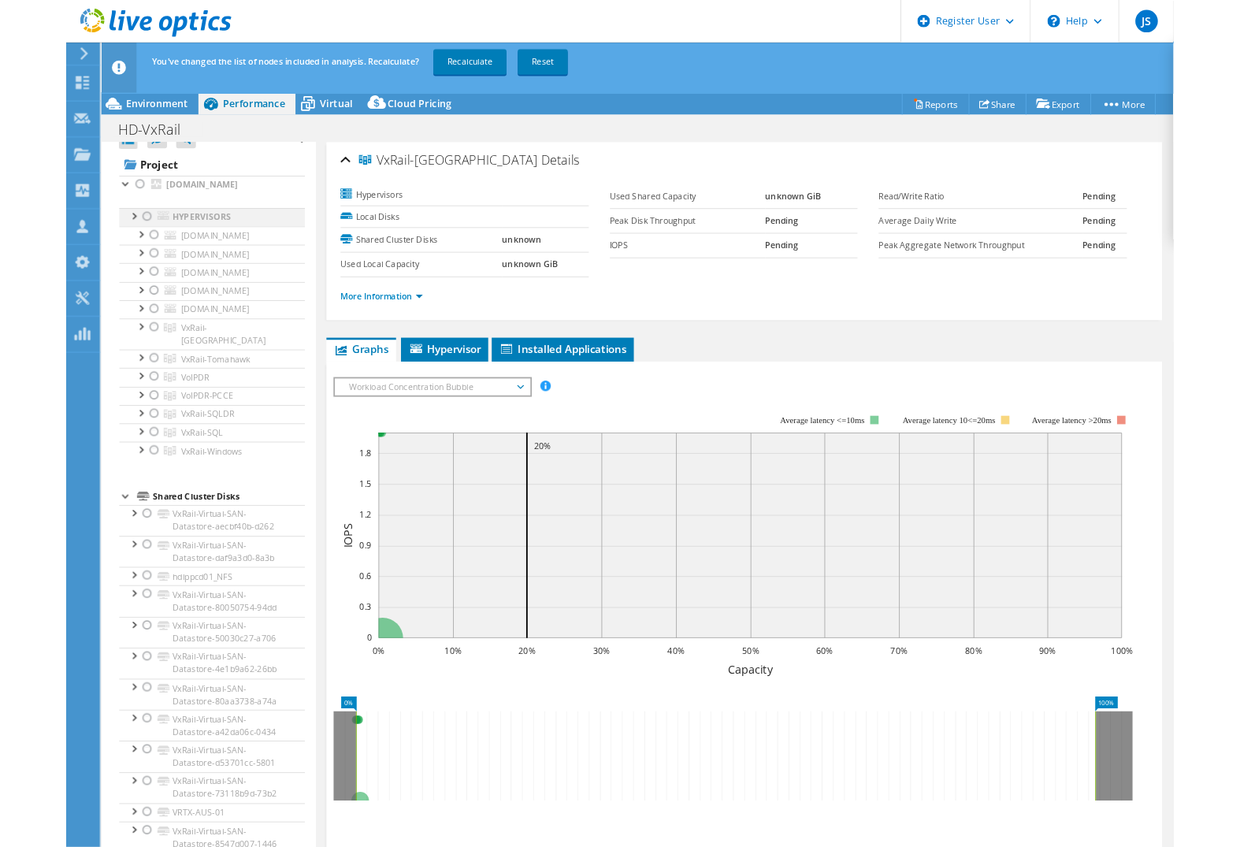
scroll to position [0, 0]
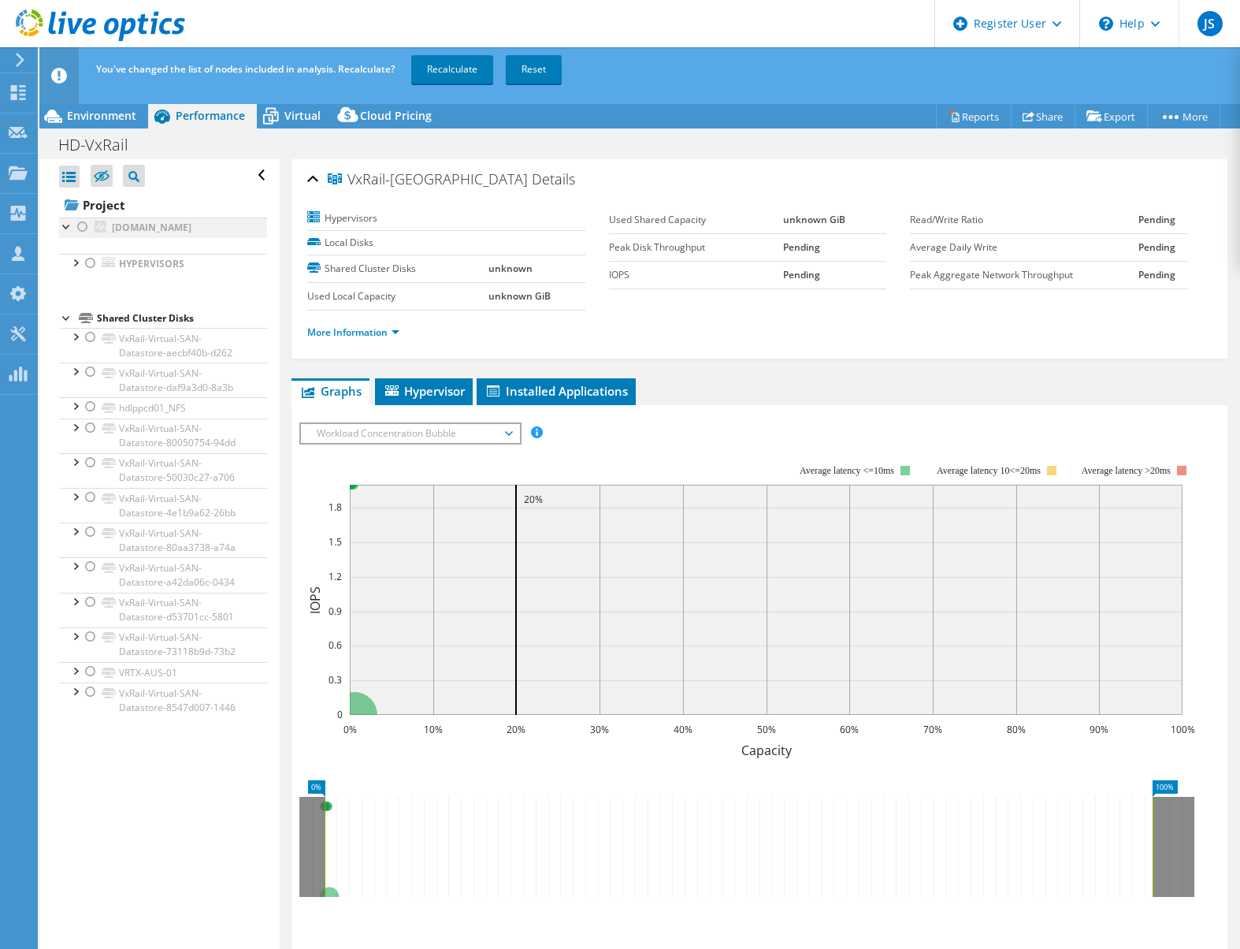
click at [66, 222] on div at bounding box center [67, 226] width 16 height 16
click at [70, 222] on div at bounding box center [67, 226] width 16 height 16
click at [76, 270] on div at bounding box center [75, 262] width 16 height 16
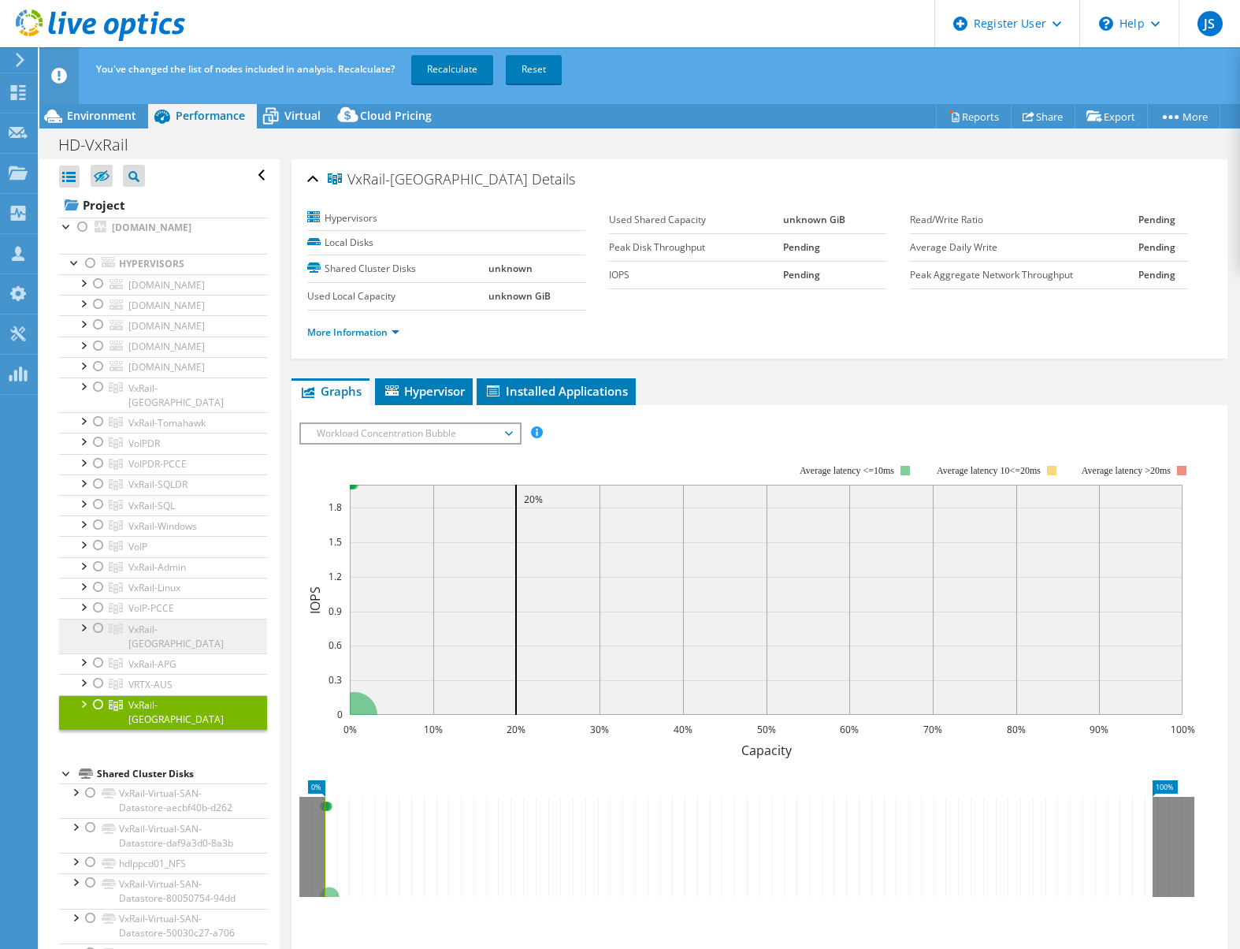
click at [174, 650] on span "VxRail-Tokyo" at bounding box center [175, 637] width 95 height 28
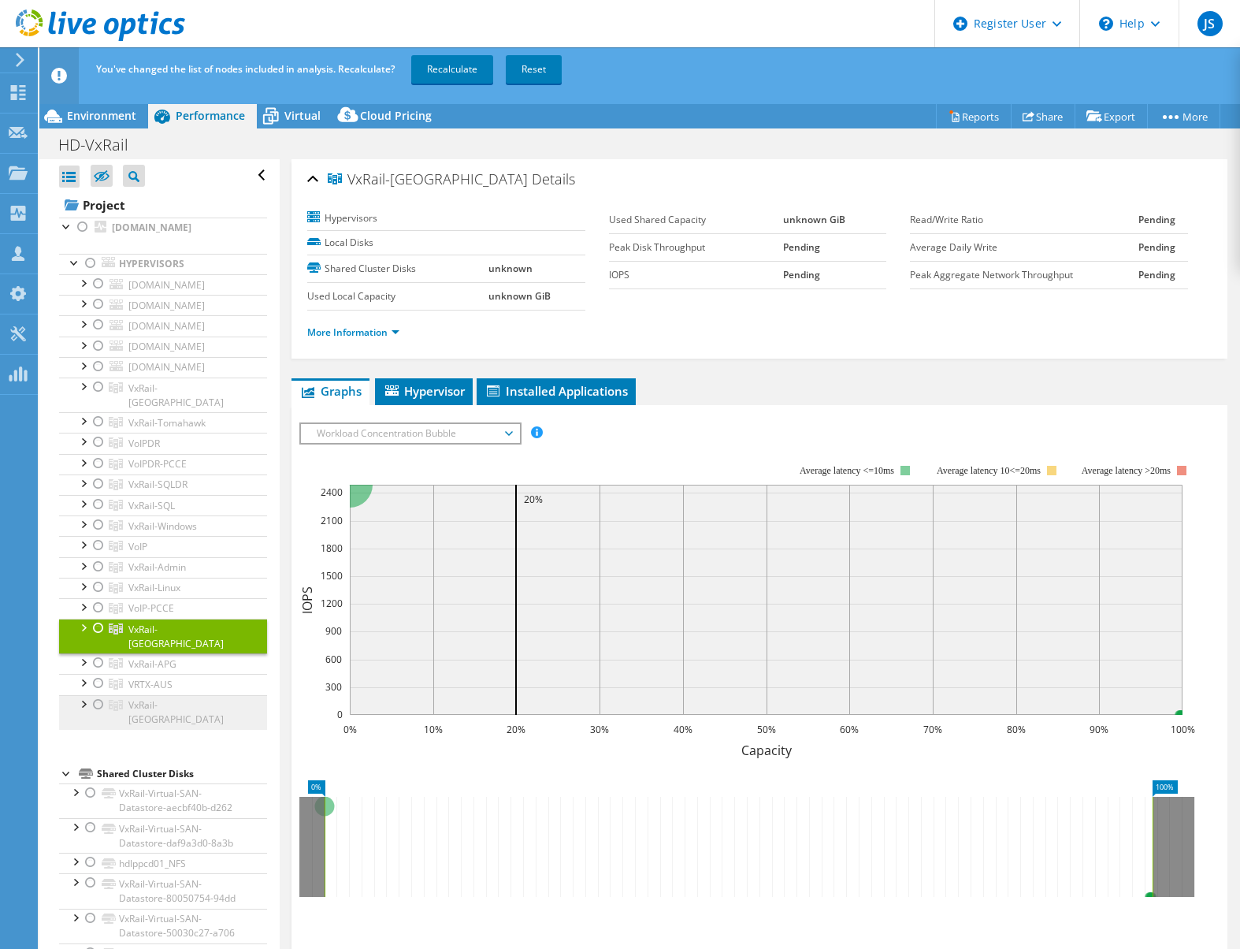
click at [178, 726] on span "VxRail-Thailand" at bounding box center [175, 712] width 95 height 28
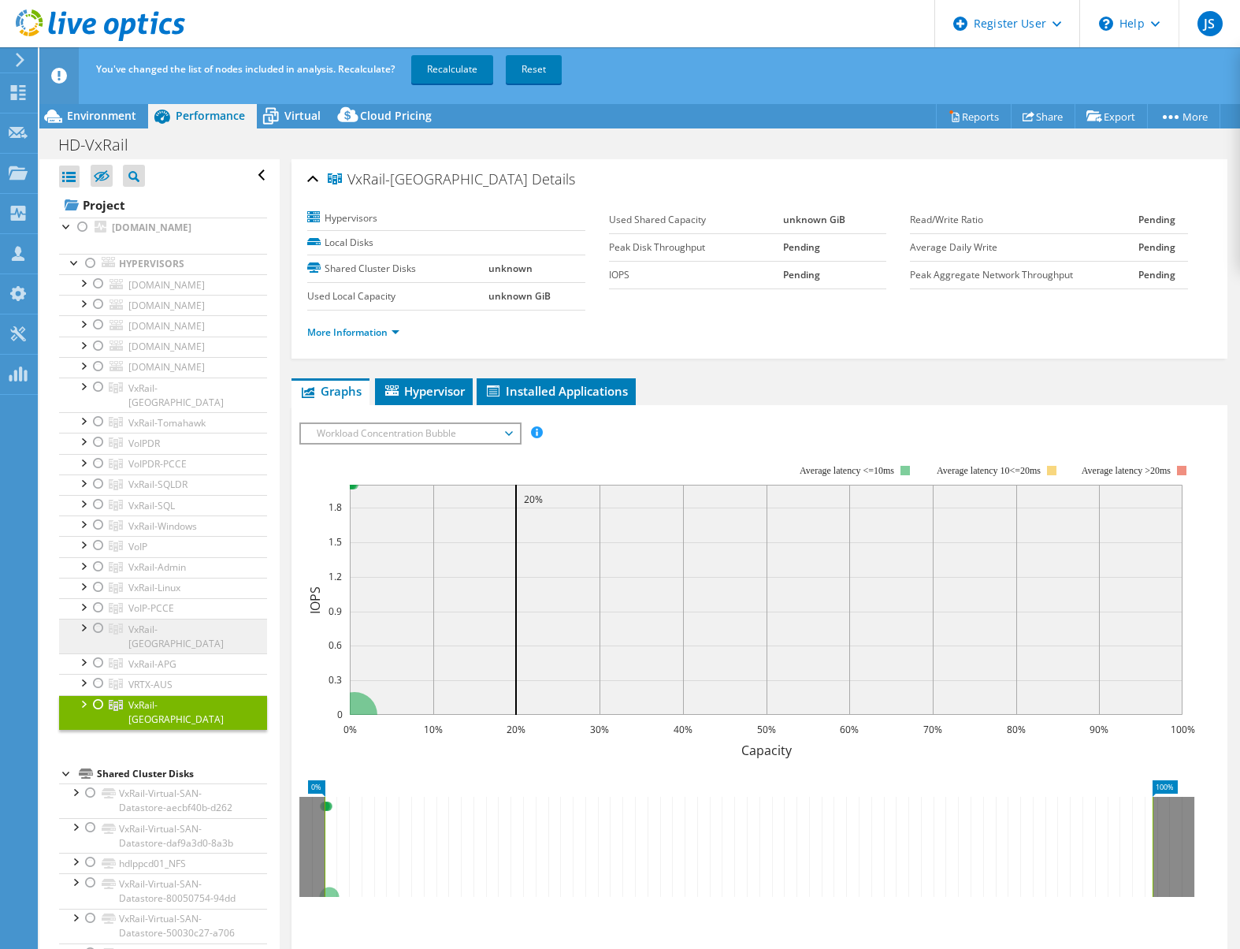
click at [173, 650] on span "VxRail-Tokyo" at bounding box center [175, 637] width 95 height 28
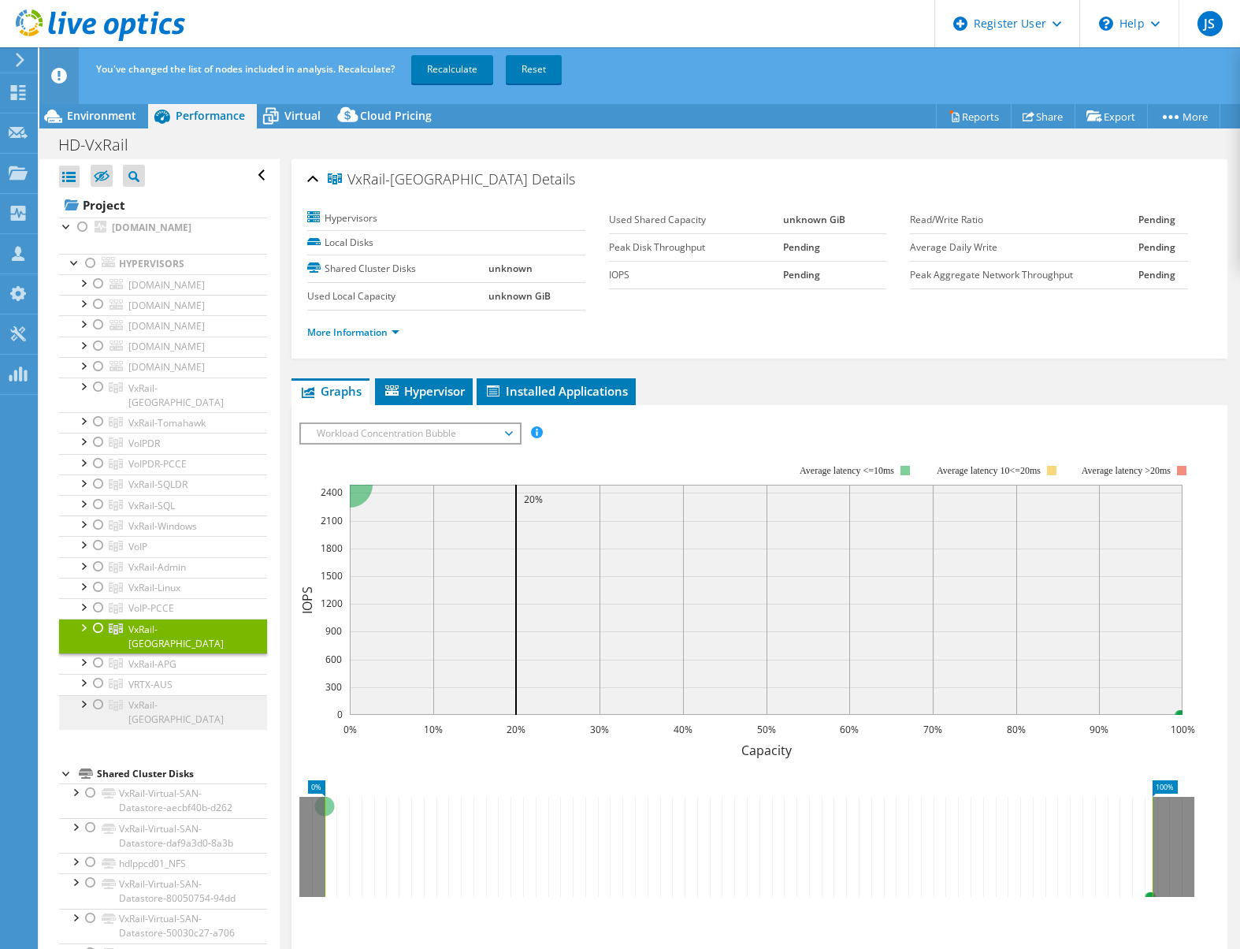
click at [181, 726] on span "VxRail-Thailand" at bounding box center [175, 712] width 95 height 28
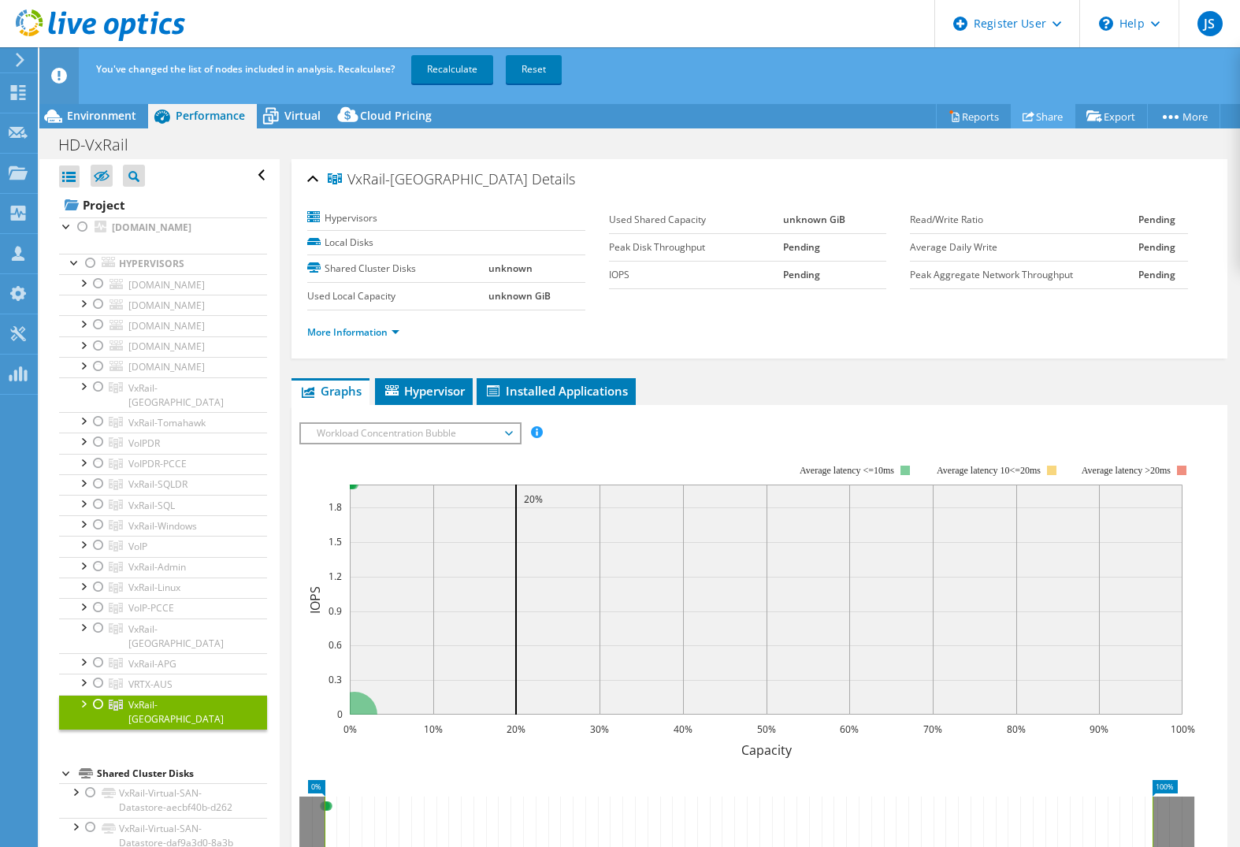
click at [1025, 116] on icon at bounding box center [1029, 116] width 12 height 12
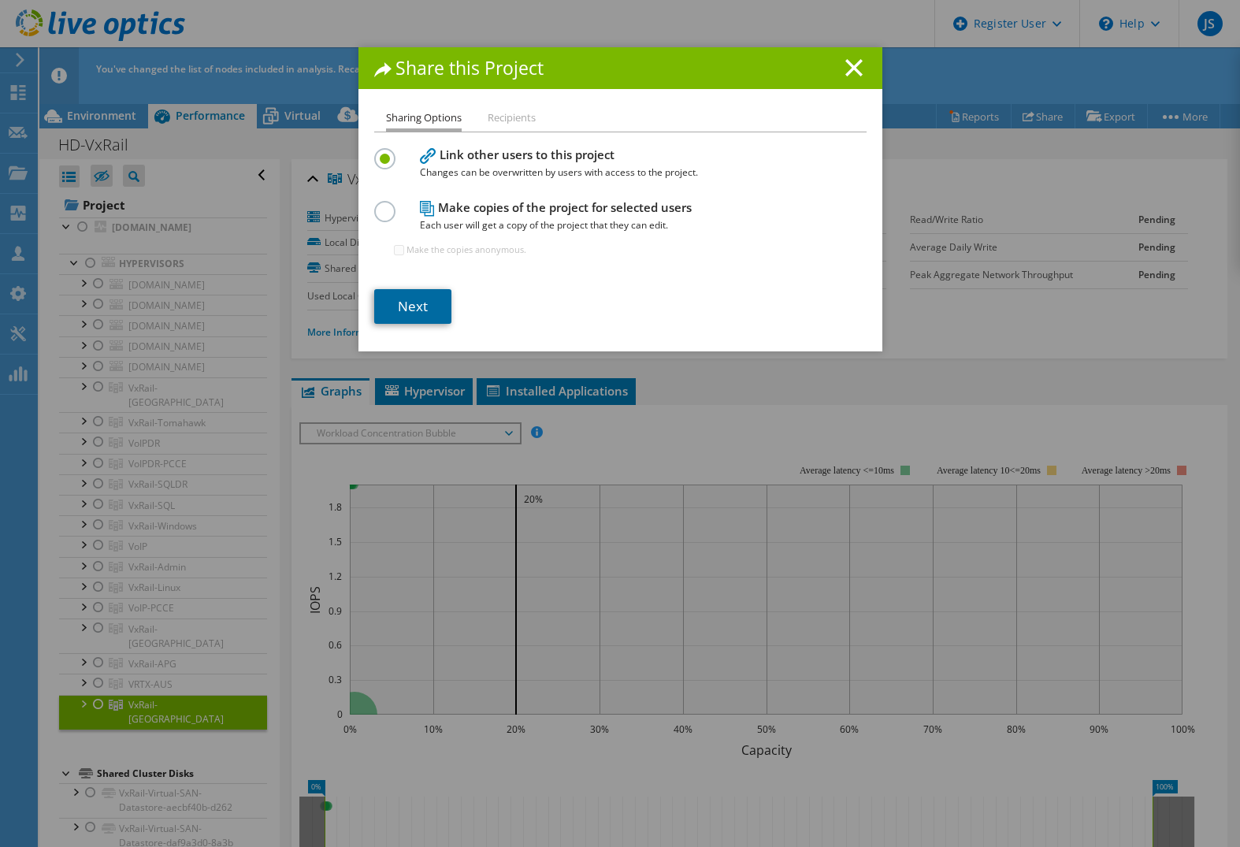
click at [408, 305] on link "Next" at bounding box center [412, 306] width 77 height 35
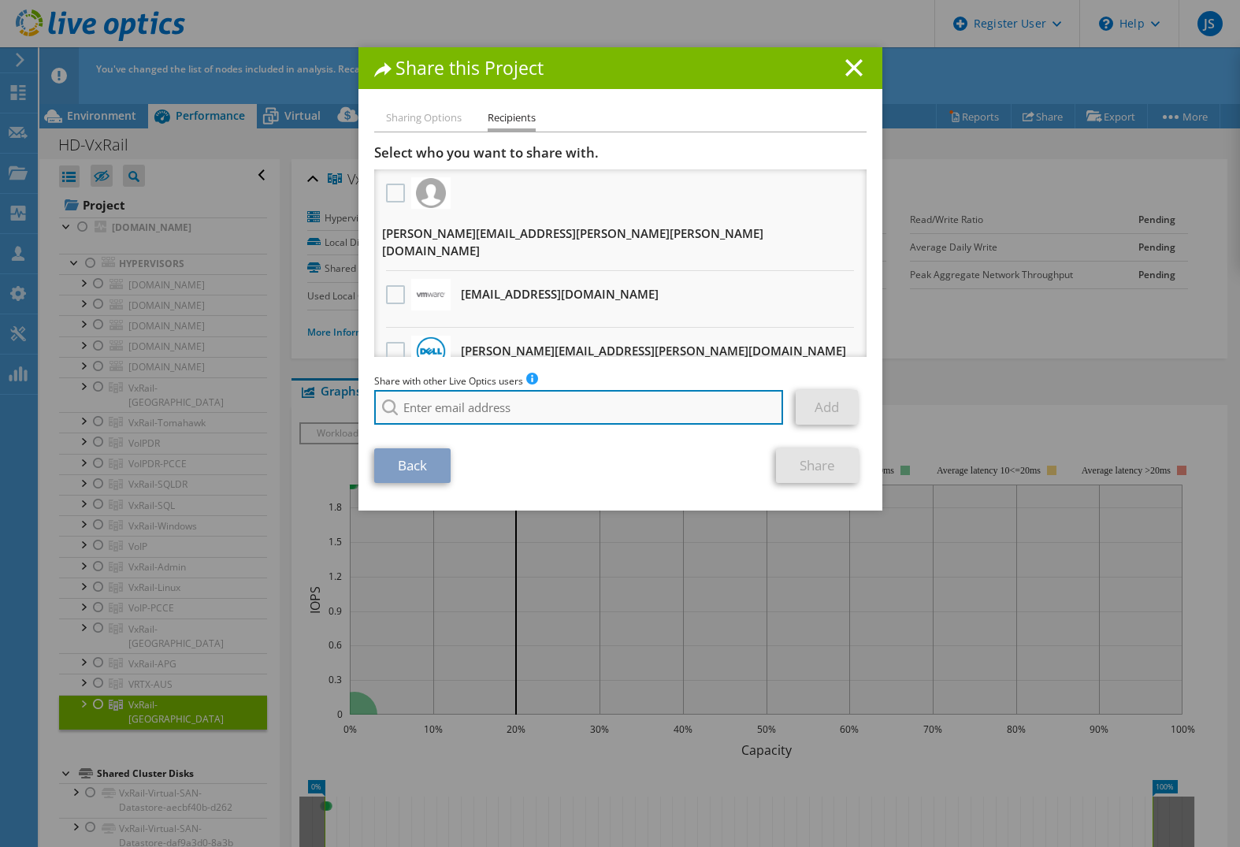
click at [428, 414] on input "search" at bounding box center [579, 407] width 410 height 35
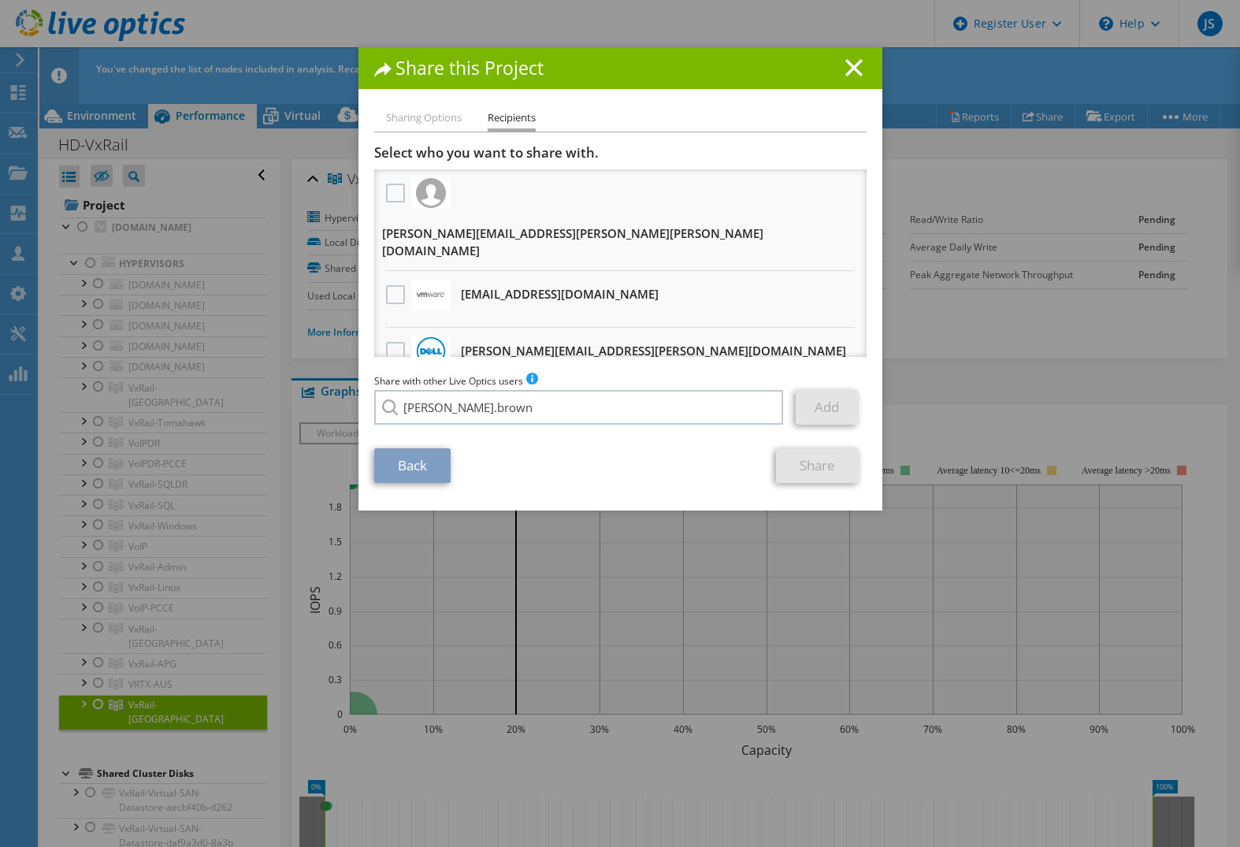
click at [456, 466] on li "Josh.Brown1@dell.com" at bounding box center [534, 456] width 321 height 19
type input "Josh.Brown1@dell.com"
click at [814, 403] on link "Add" at bounding box center [827, 407] width 62 height 35
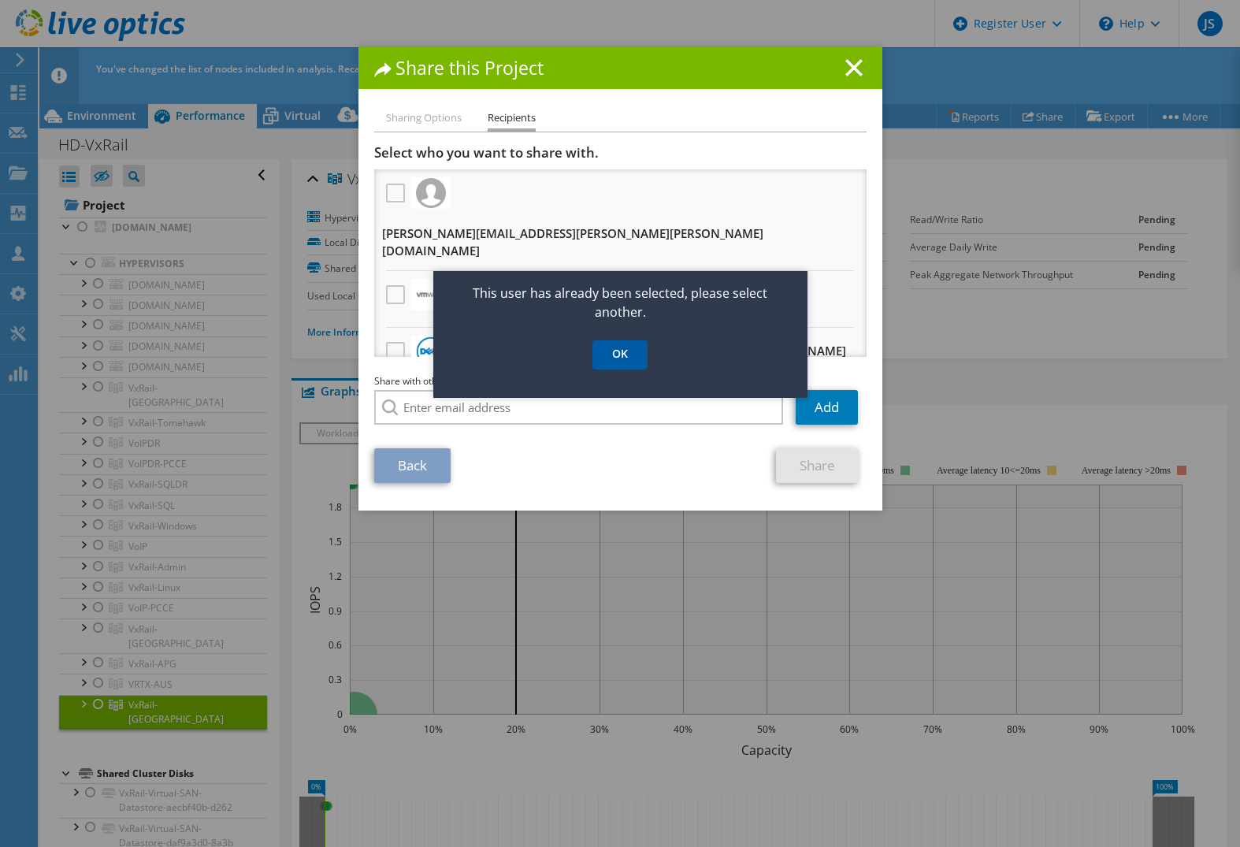
click at [628, 361] on link "OK" at bounding box center [620, 354] width 55 height 29
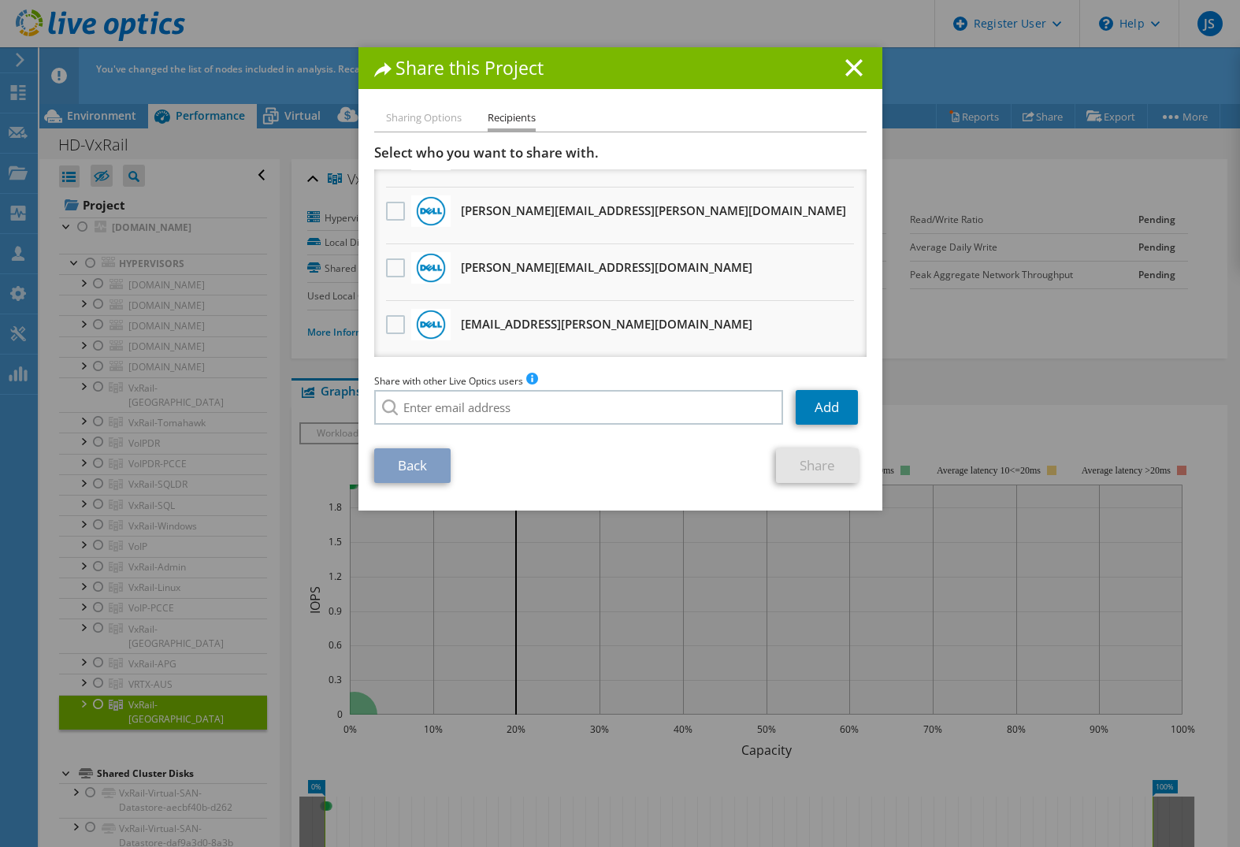
scroll to position [315, 0]
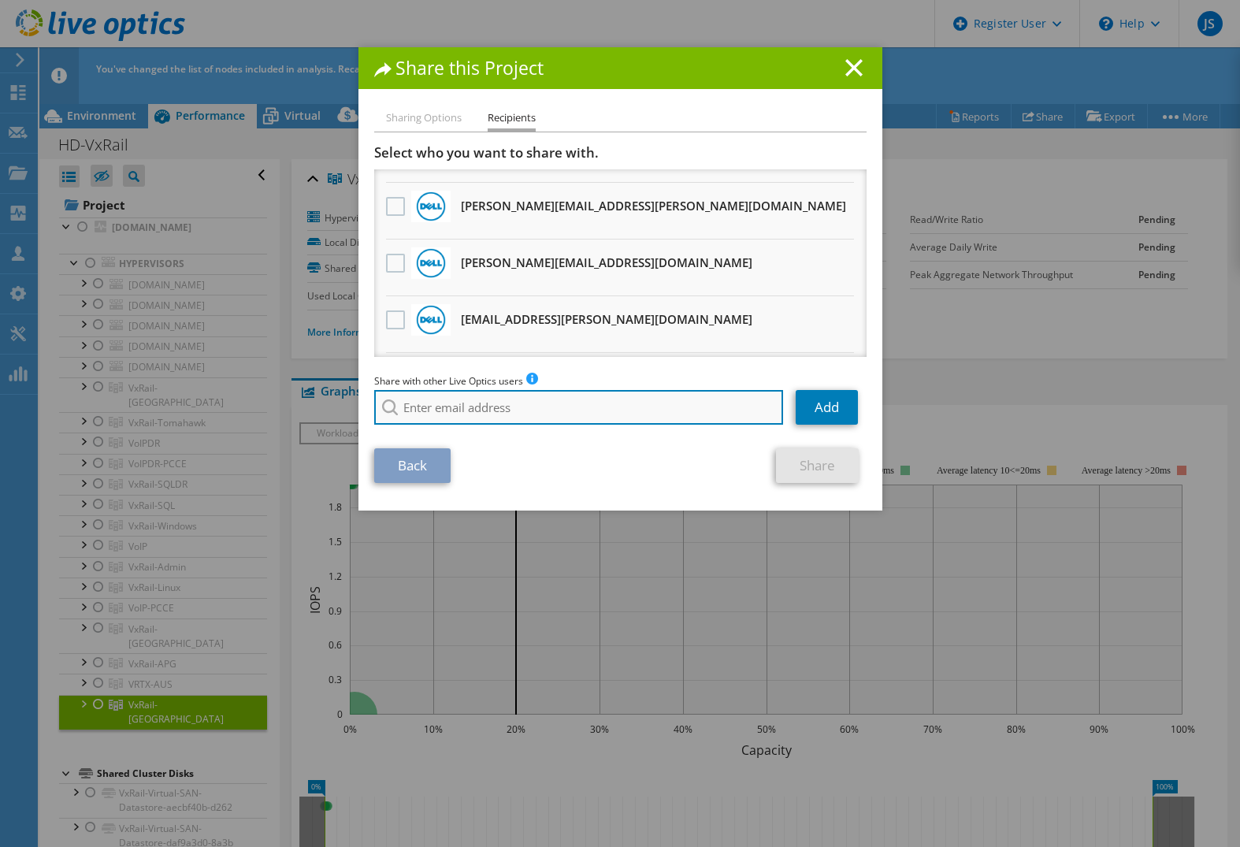
click at [541, 411] on input "search" at bounding box center [579, 407] width 410 height 35
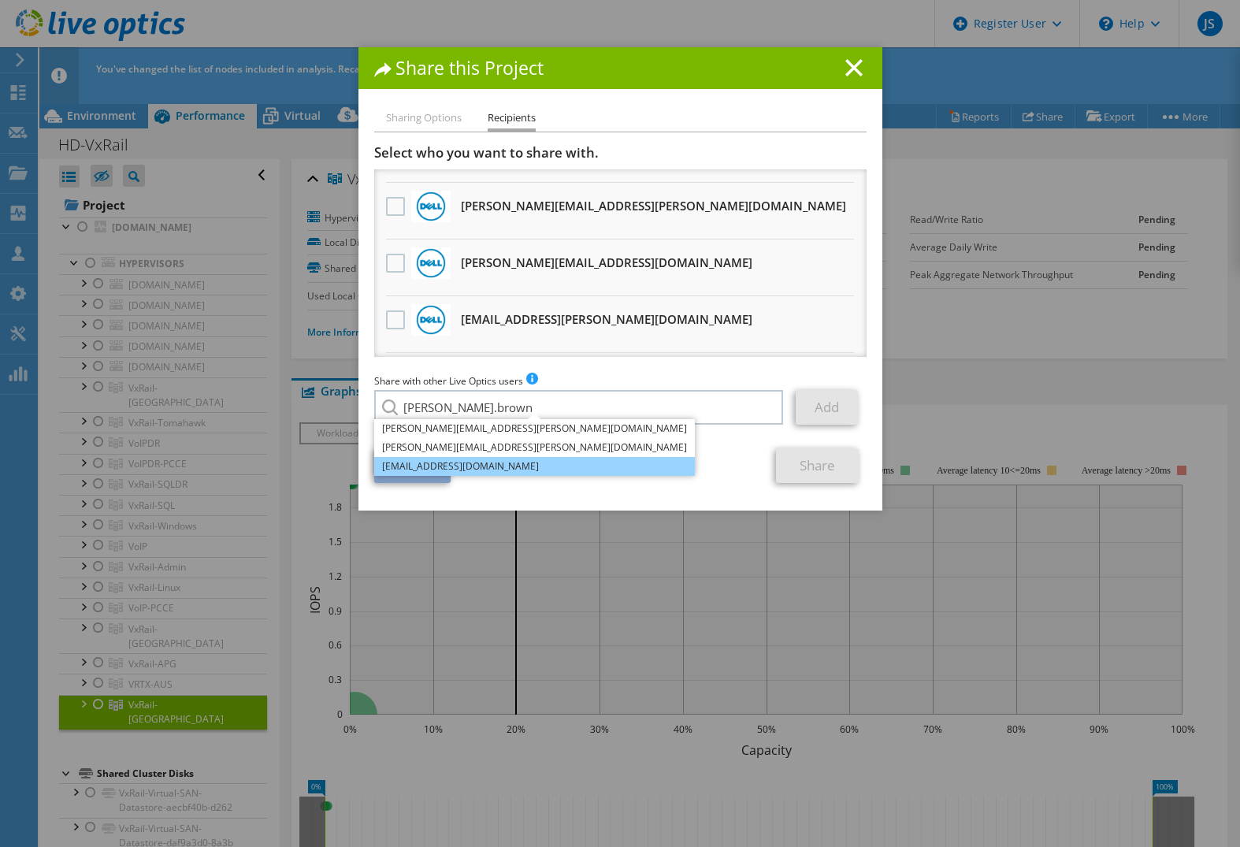
click at [468, 463] on li "Josh.Brown1@dell.com" at bounding box center [534, 466] width 321 height 19
type input "Josh.Brown1@dell.com"
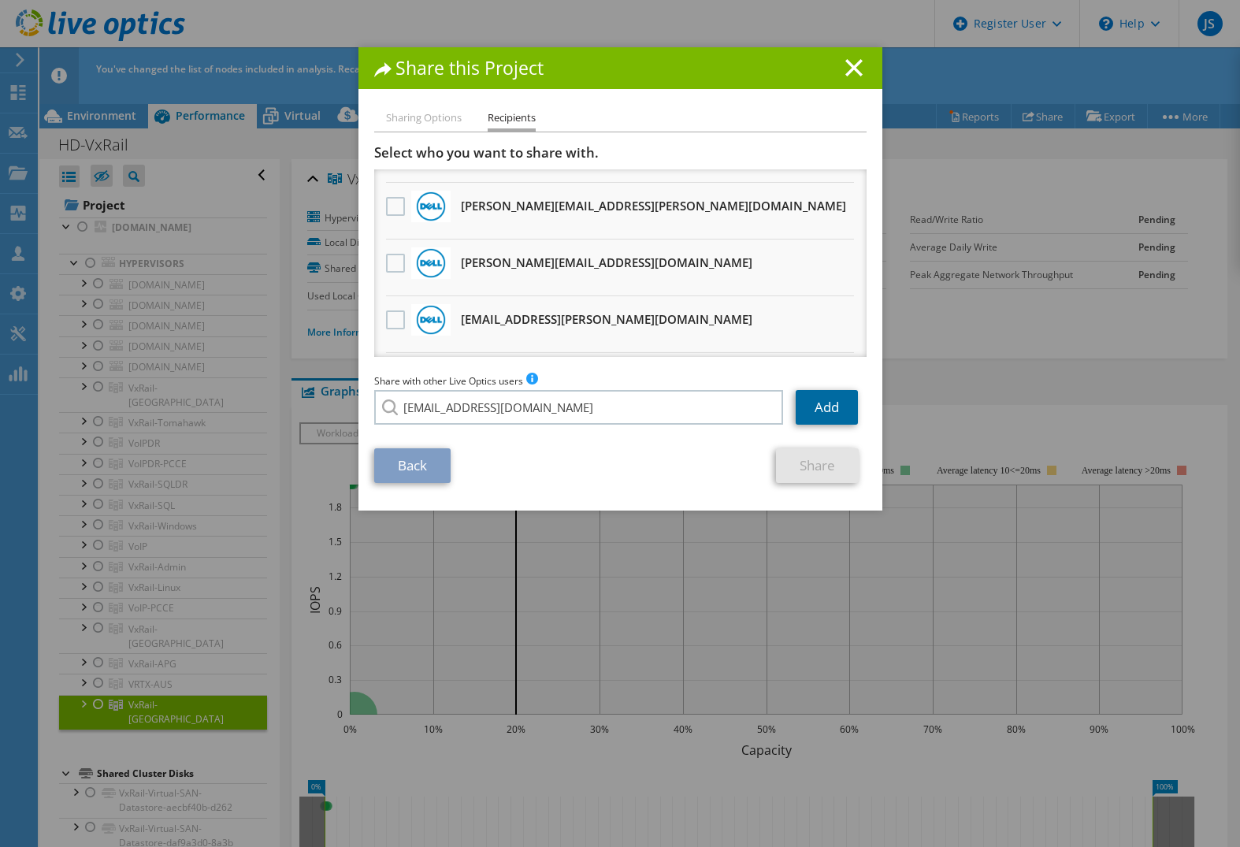
click at [820, 405] on link "Add" at bounding box center [827, 407] width 62 height 35
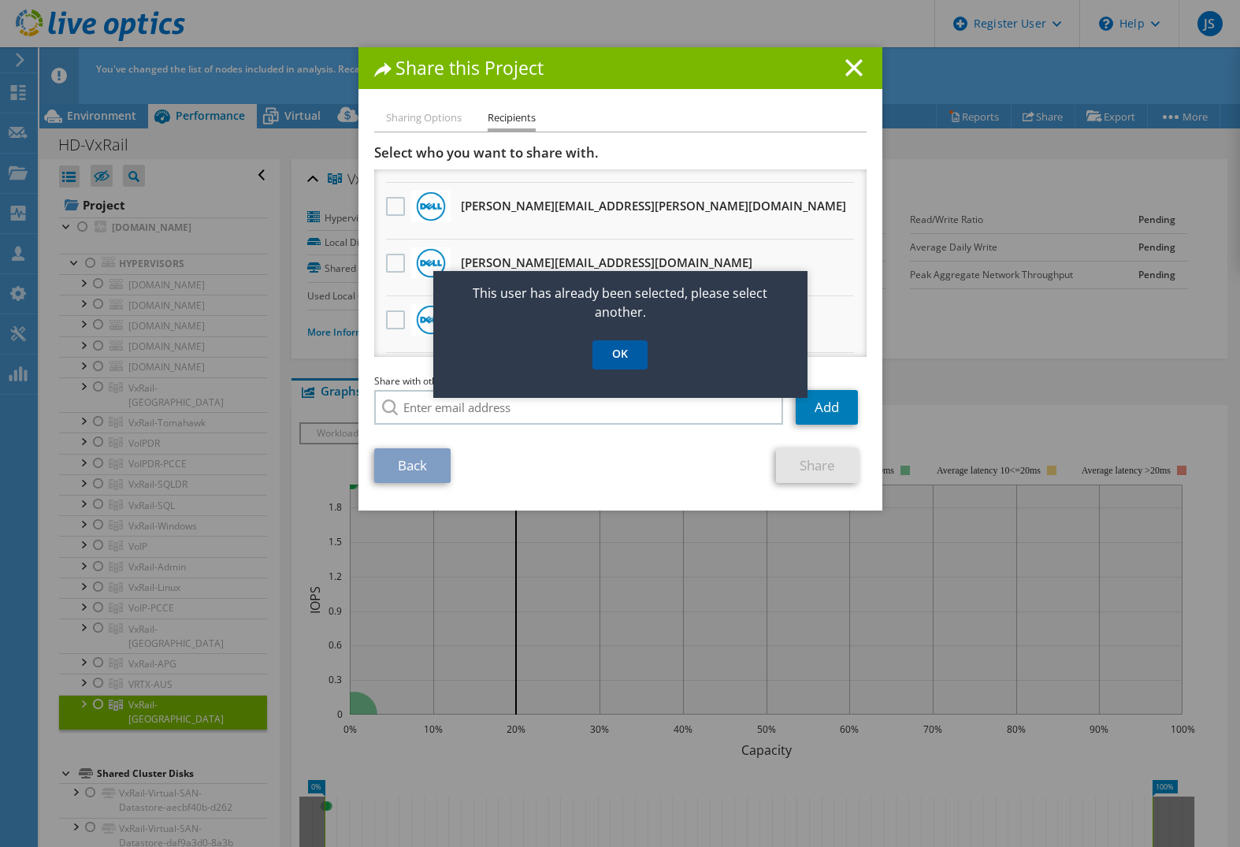
click at [630, 350] on link "OK" at bounding box center [620, 354] width 55 height 29
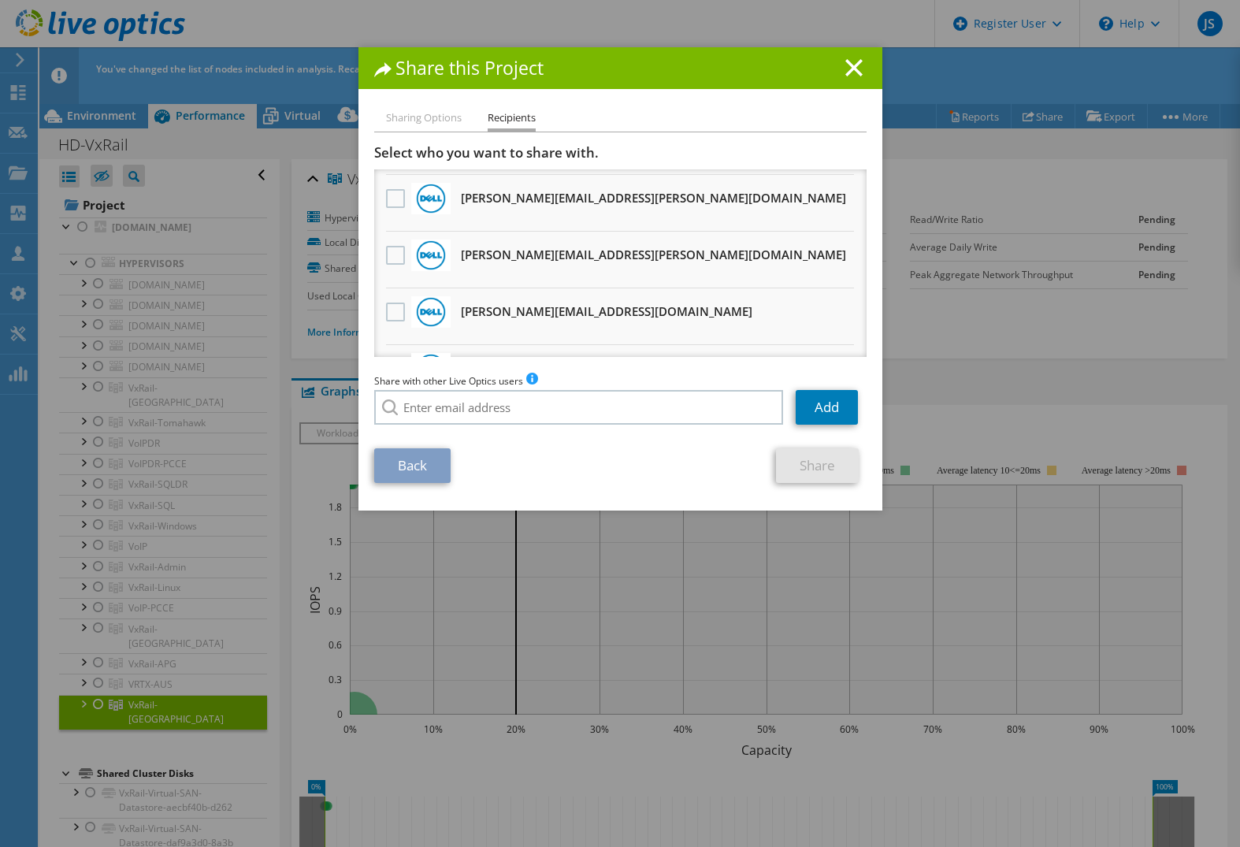
scroll to position [1117, 0]
click at [374, 232] on li "Josh.Brown1@dell.com Will receive an anonymous copy" at bounding box center [620, 260] width 493 height 57
click at [386, 246] on label at bounding box center [397, 255] width 23 height 19
click at [0, 0] on input "checkbox" at bounding box center [0, 0] width 0 height 0
click at [808, 463] on link "Share" at bounding box center [817, 465] width 83 height 35
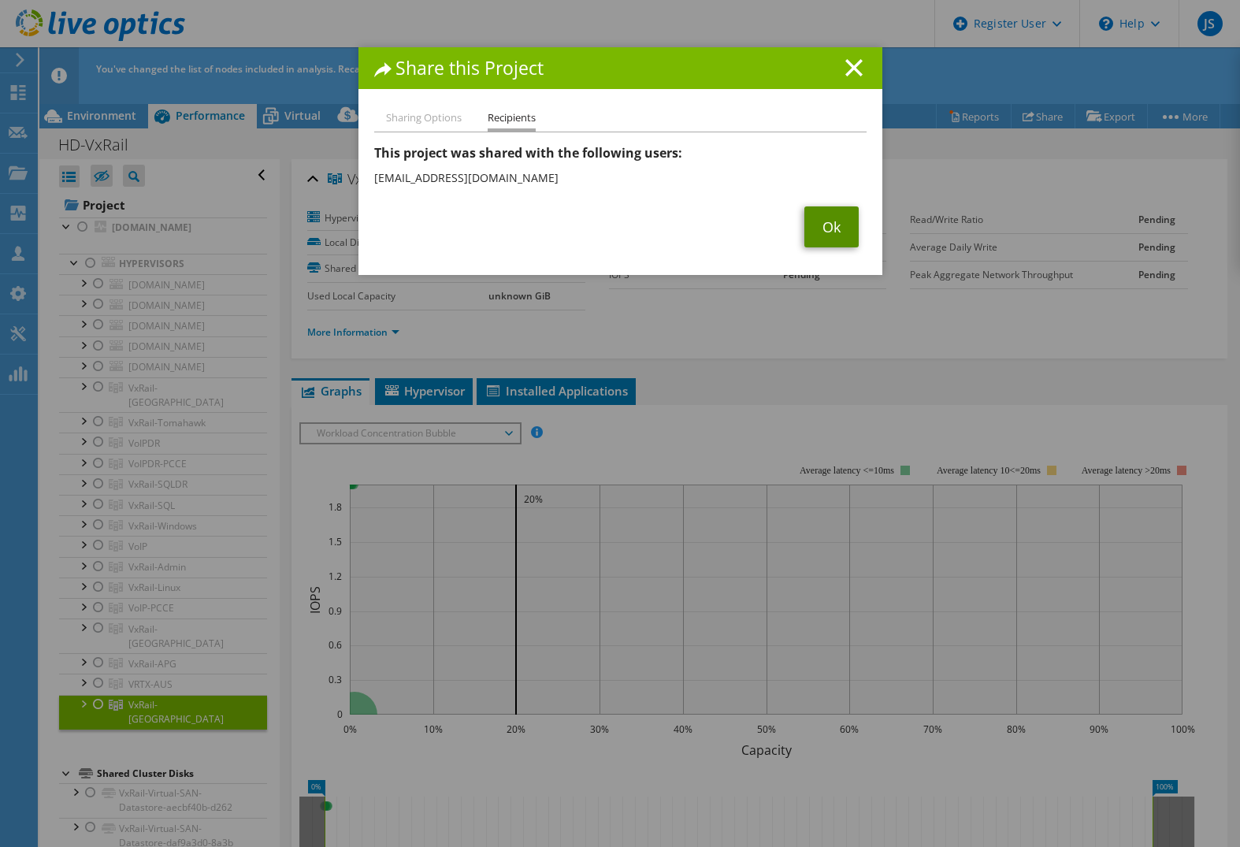
click at [827, 227] on link "Ok" at bounding box center [832, 226] width 54 height 41
